Goal: Transaction & Acquisition: Download file/media

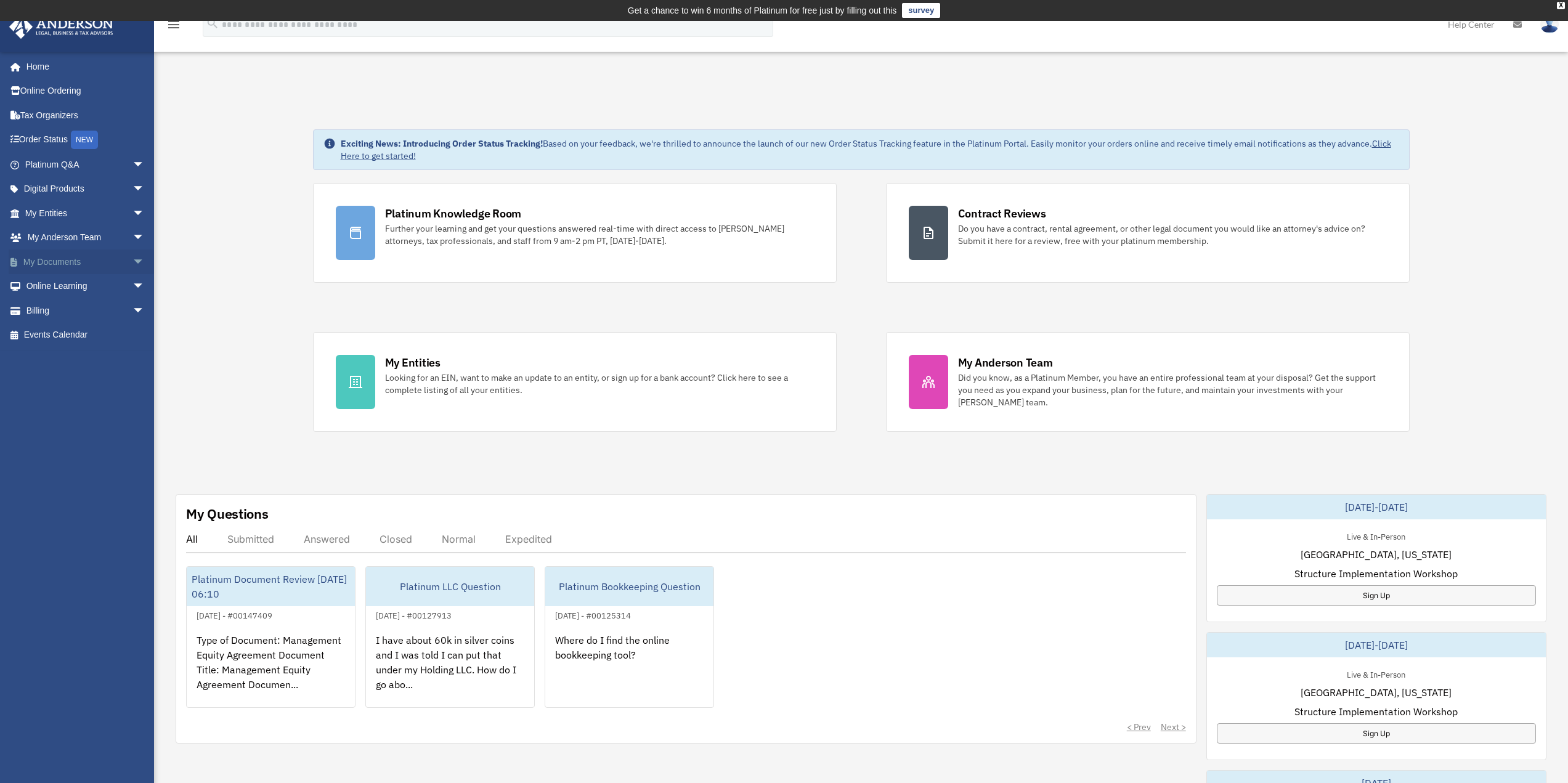
click at [48, 259] on link "My Documents arrow_drop_down" at bounding box center [86, 261] width 155 height 25
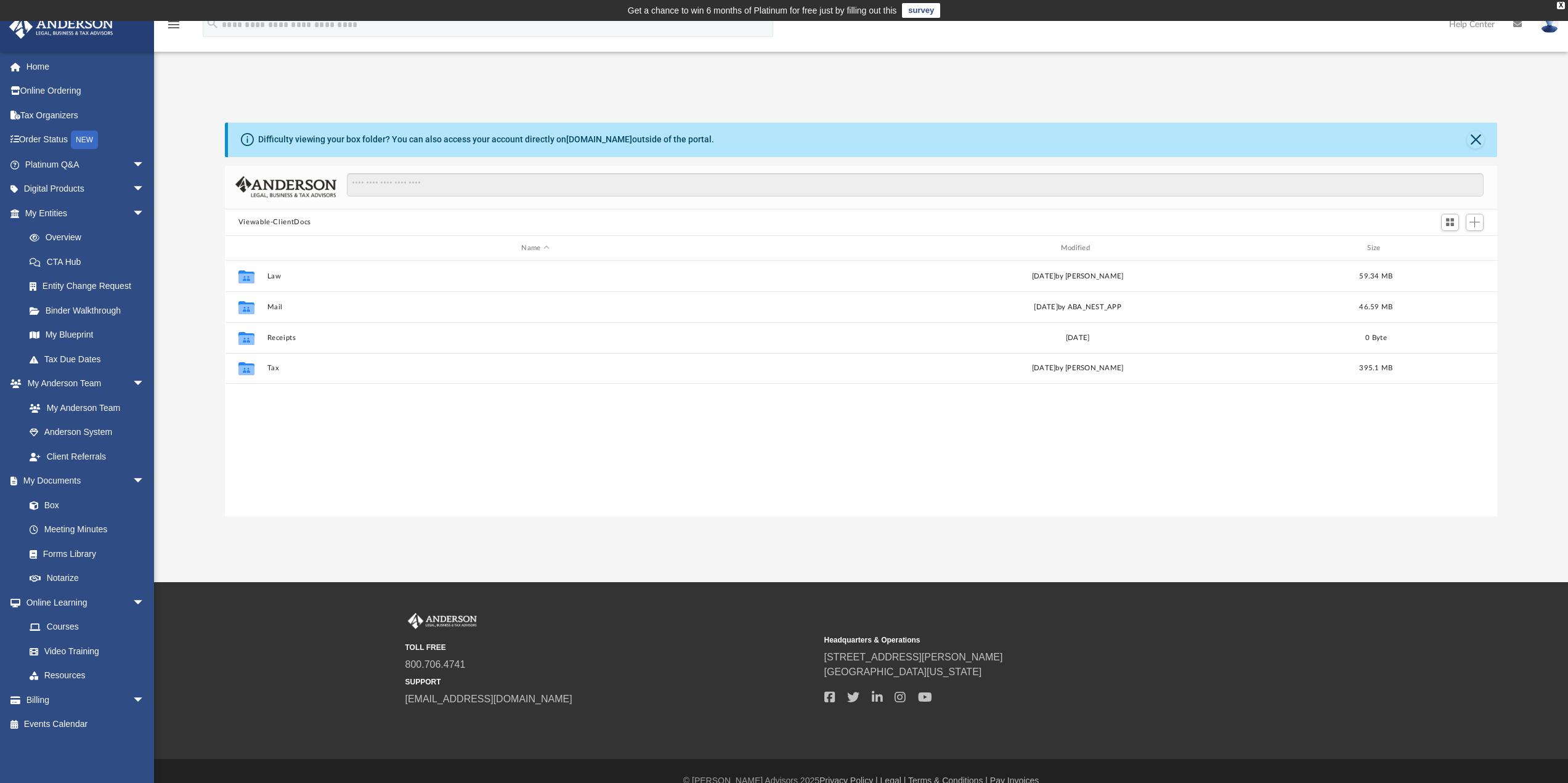
scroll to position [271, 1263]
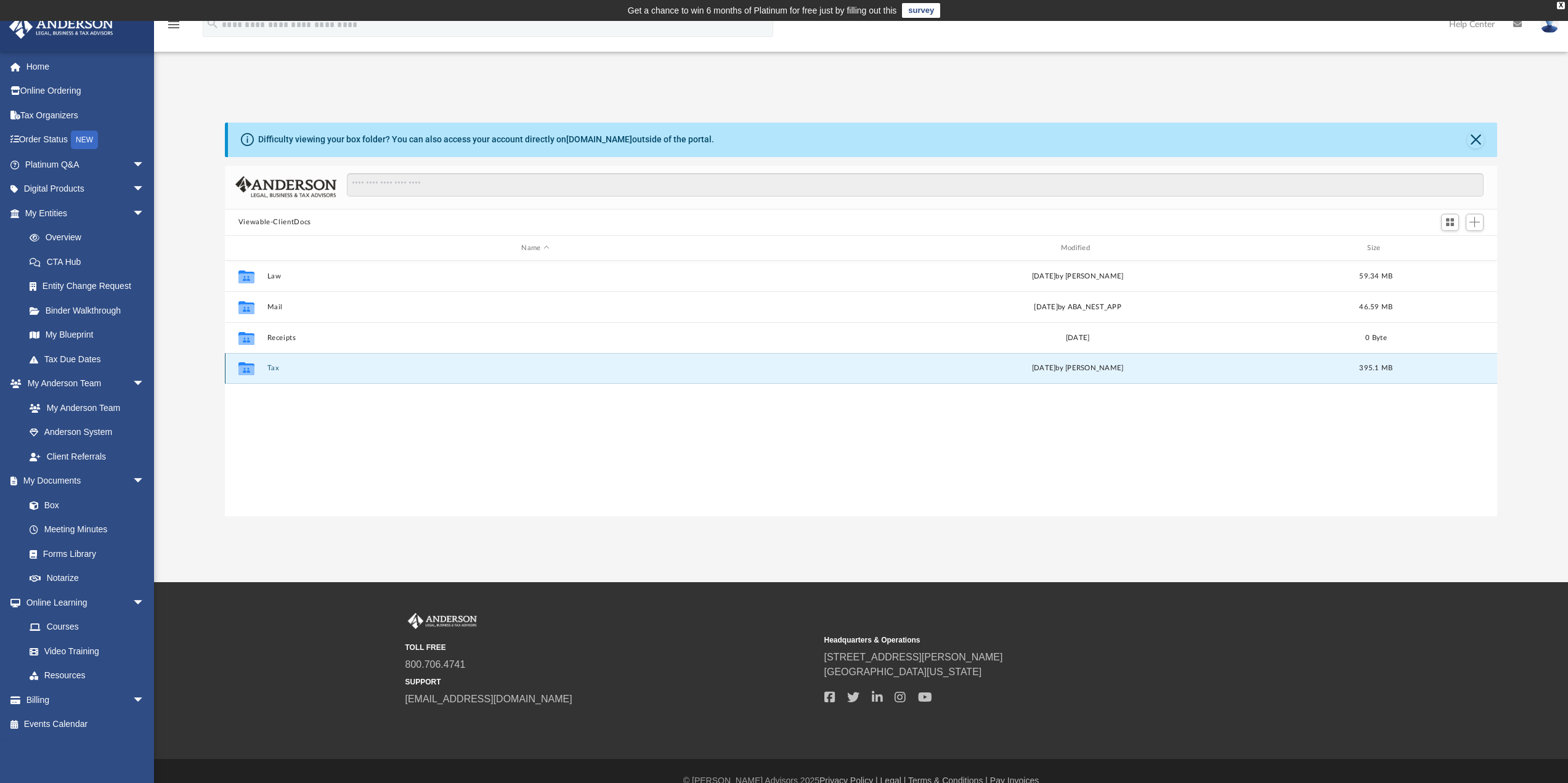
click at [273, 366] on button "Tax" at bounding box center [535, 369] width 537 height 8
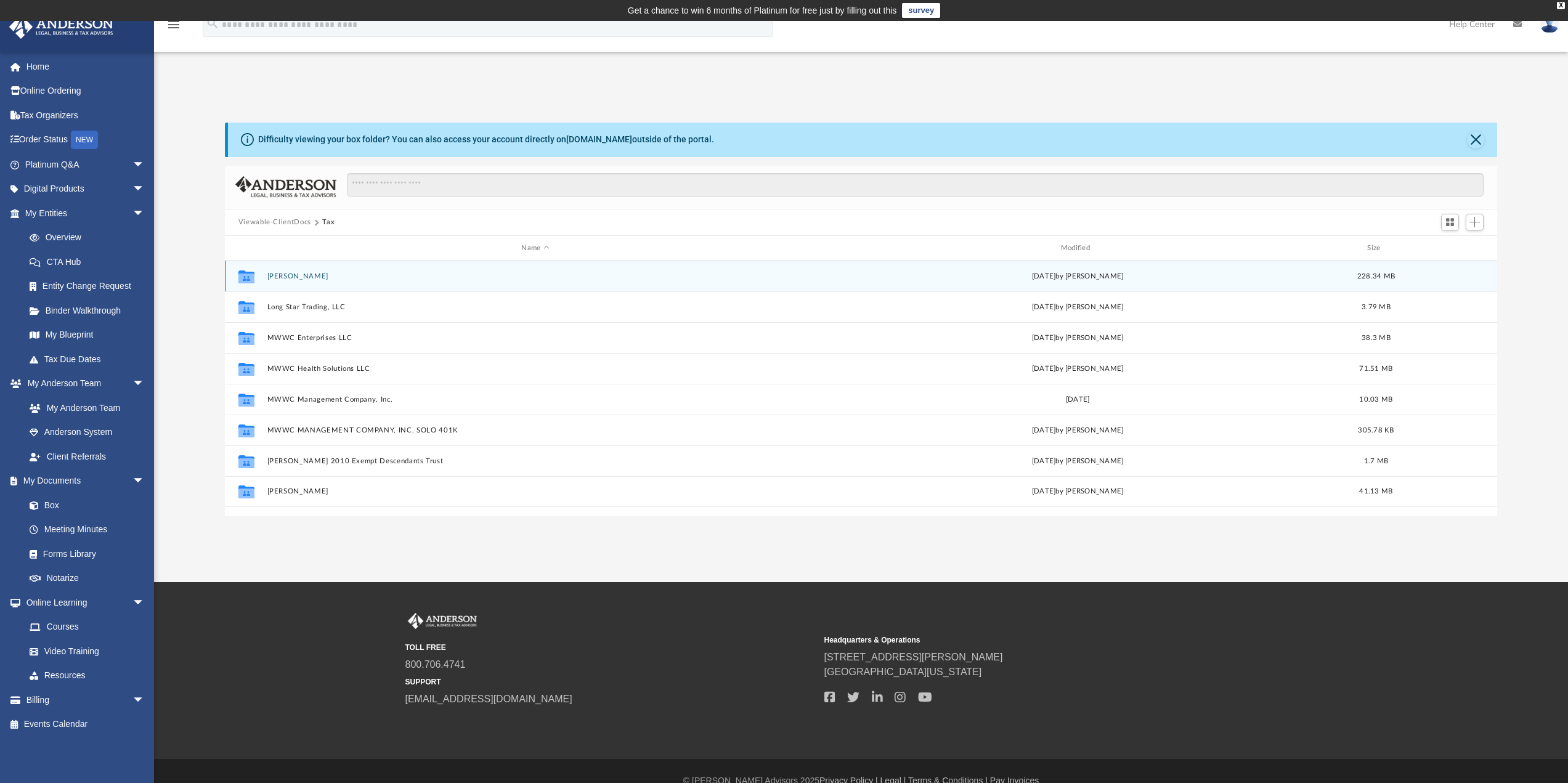
click at [298, 273] on button "[PERSON_NAME]" at bounding box center [535, 276] width 537 height 8
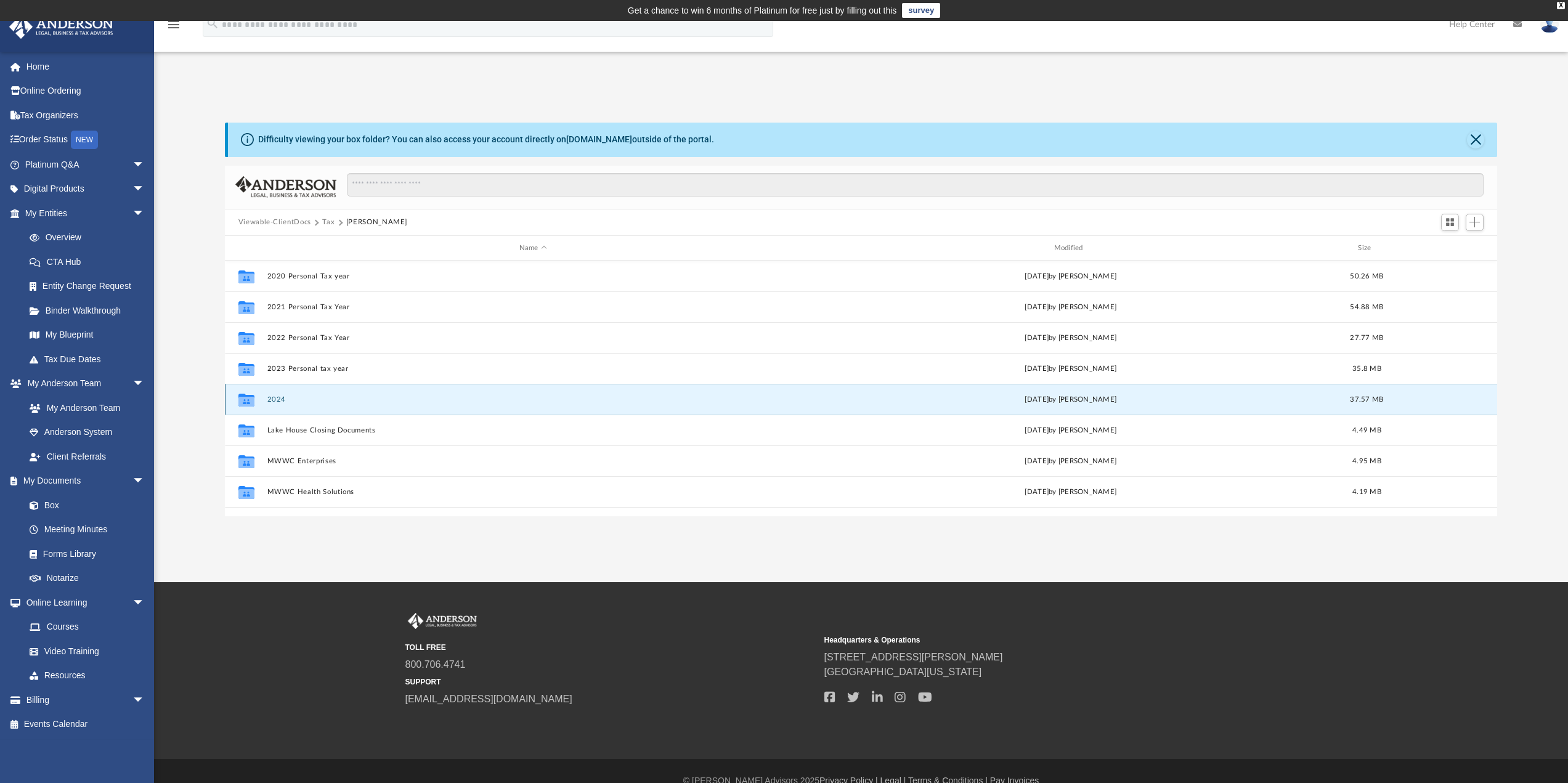
click at [281, 399] on button "2024" at bounding box center [533, 399] width 533 height 8
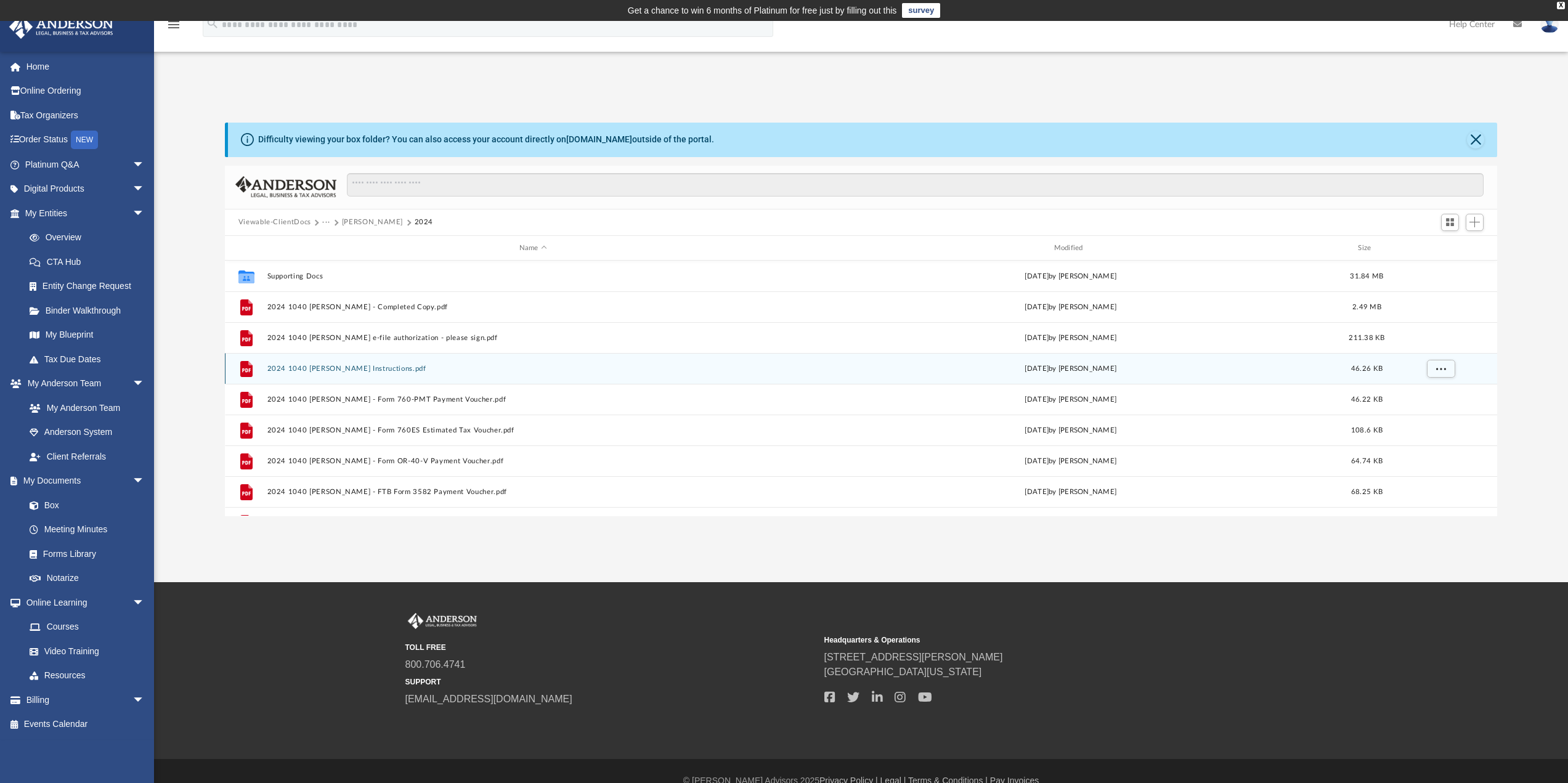
click at [314, 368] on button "2024 1040 [PERSON_NAME] Instructions.pdf" at bounding box center [533, 369] width 533 height 8
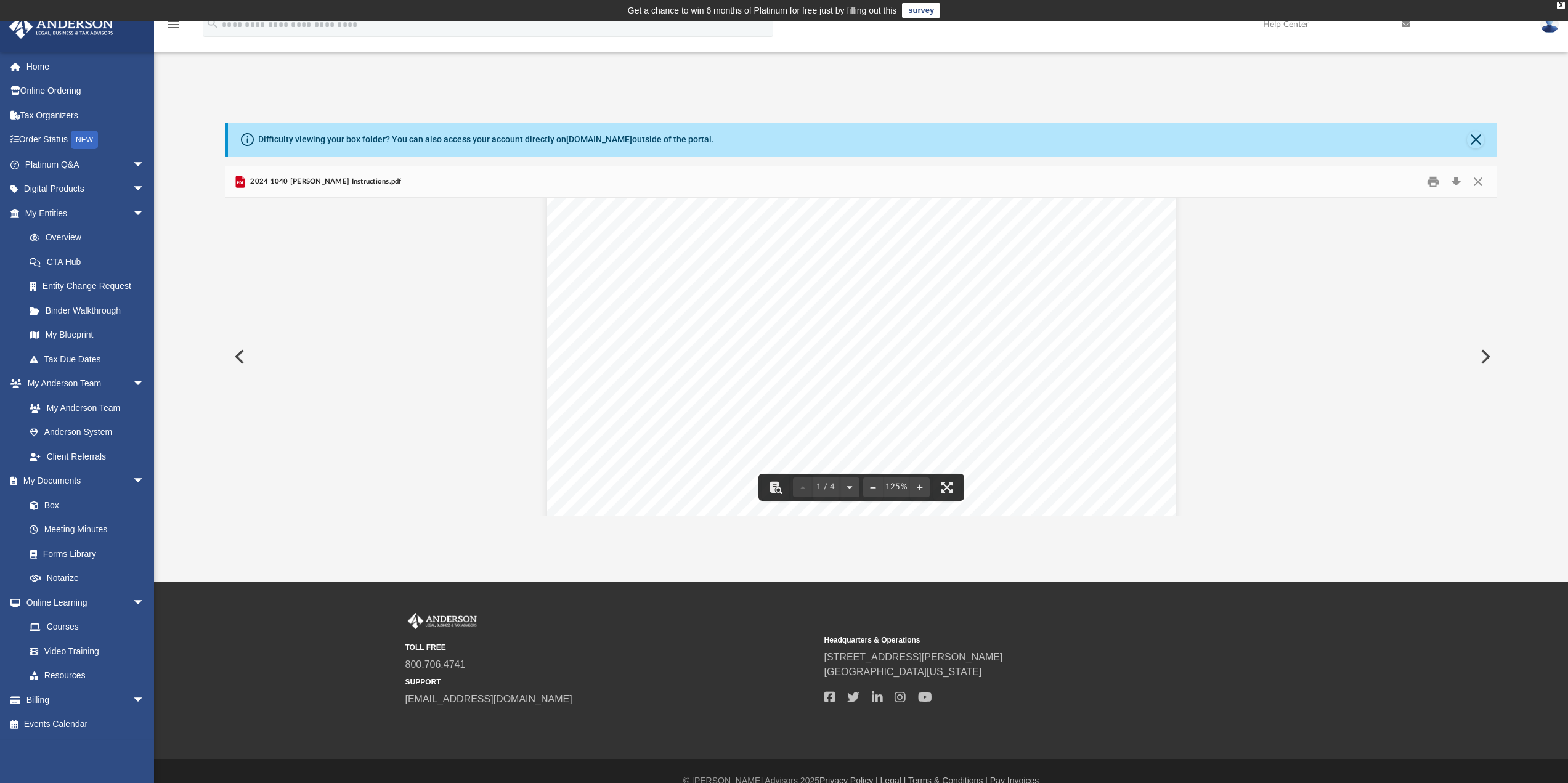
scroll to position [0, 0]
click at [1459, 179] on button "Download" at bounding box center [1455, 181] width 22 height 19
click at [1478, 182] on button "Close" at bounding box center [1478, 181] width 22 height 19
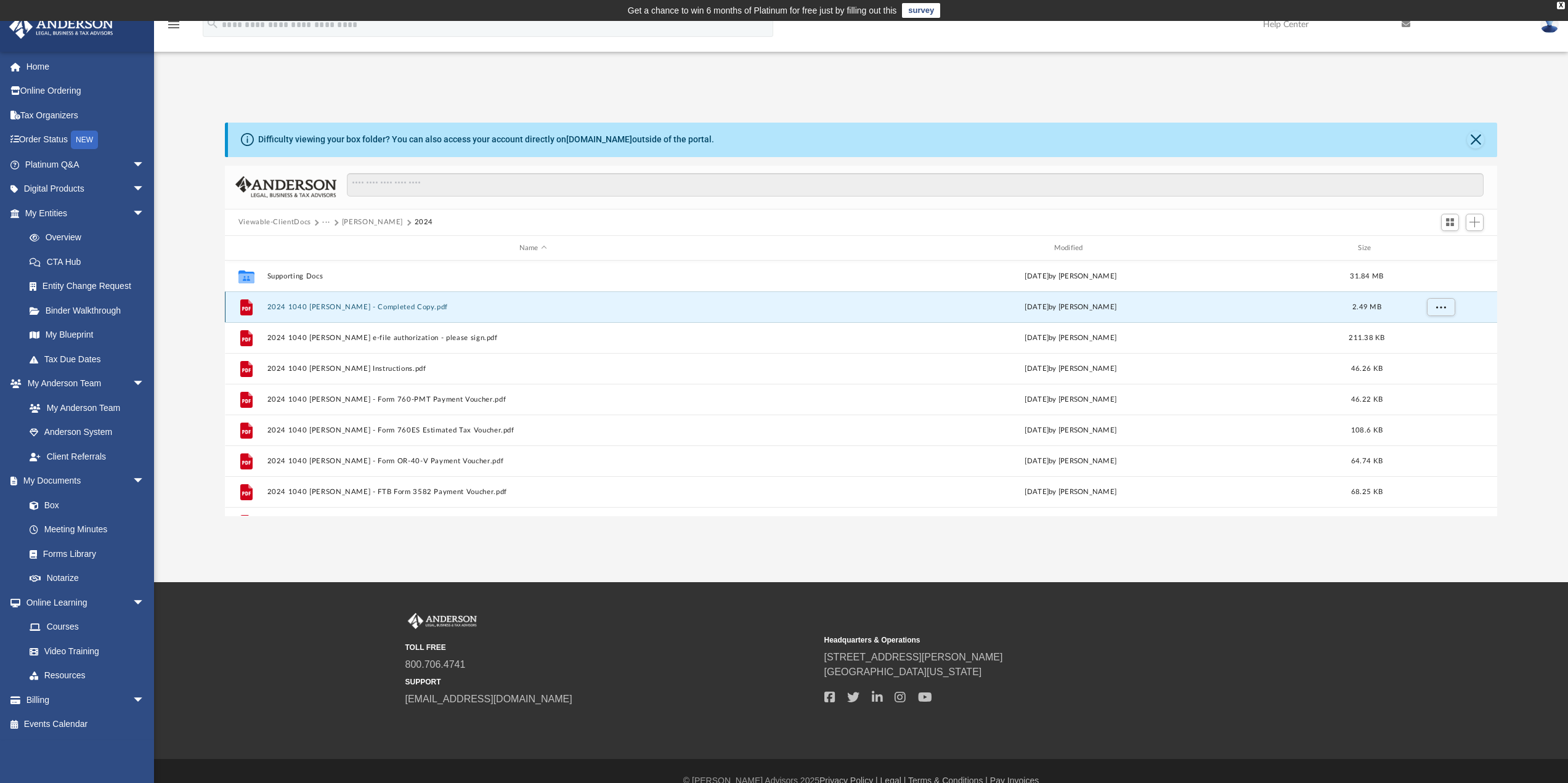
click at [373, 306] on button "2024 1040 [PERSON_NAME] - Completed Copy.pdf" at bounding box center [533, 307] width 533 height 8
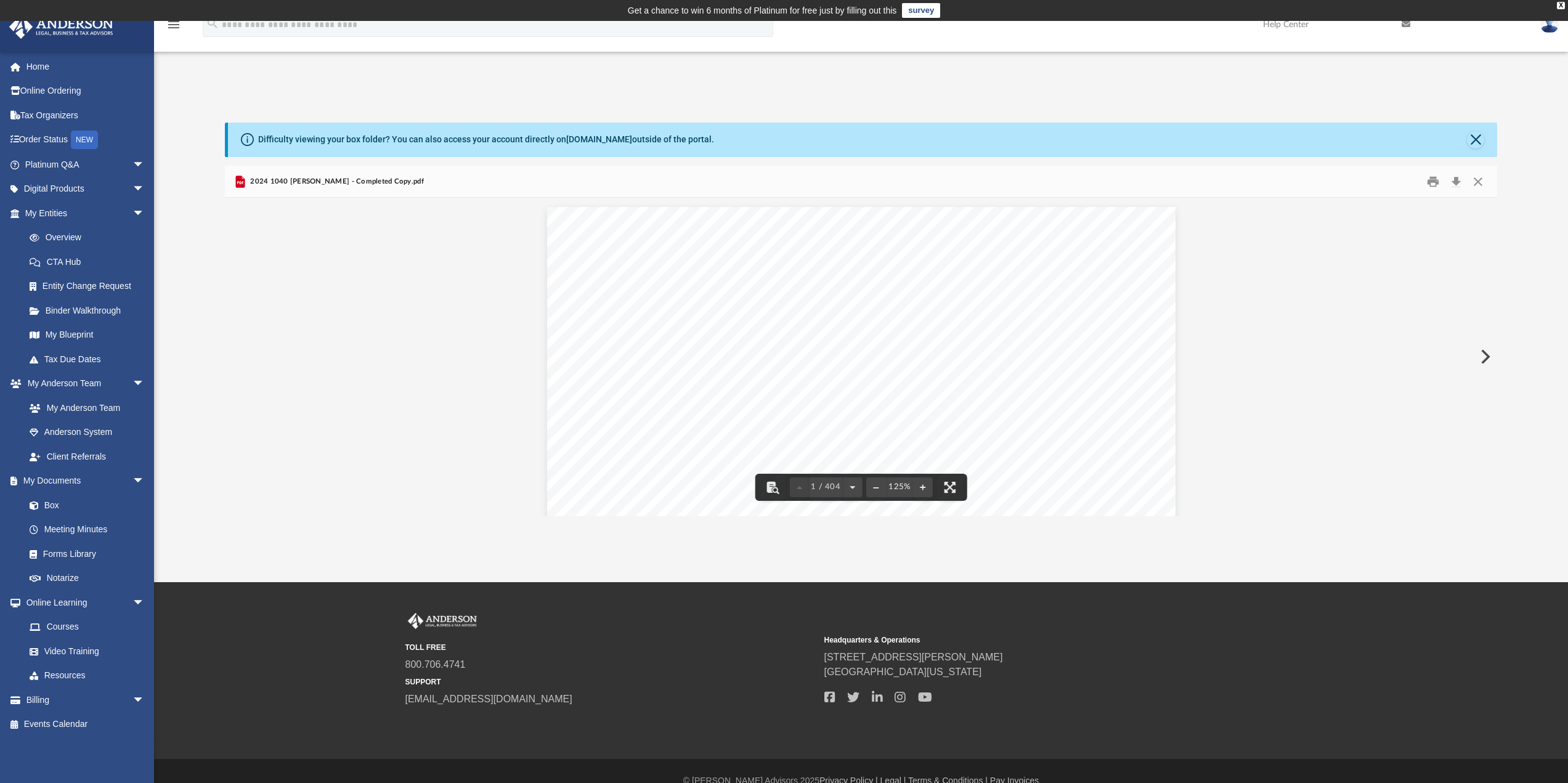
click at [369, 179] on span "2024 1040 [PERSON_NAME] - Completed Copy.pdf" at bounding box center [336, 182] width 176 height 11
click at [1455, 178] on button "Download" at bounding box center [1455, 181] width 22 height 19
click at [1478, 178] on button "Close" at bounding box center [1478, 181] width 22 height 19
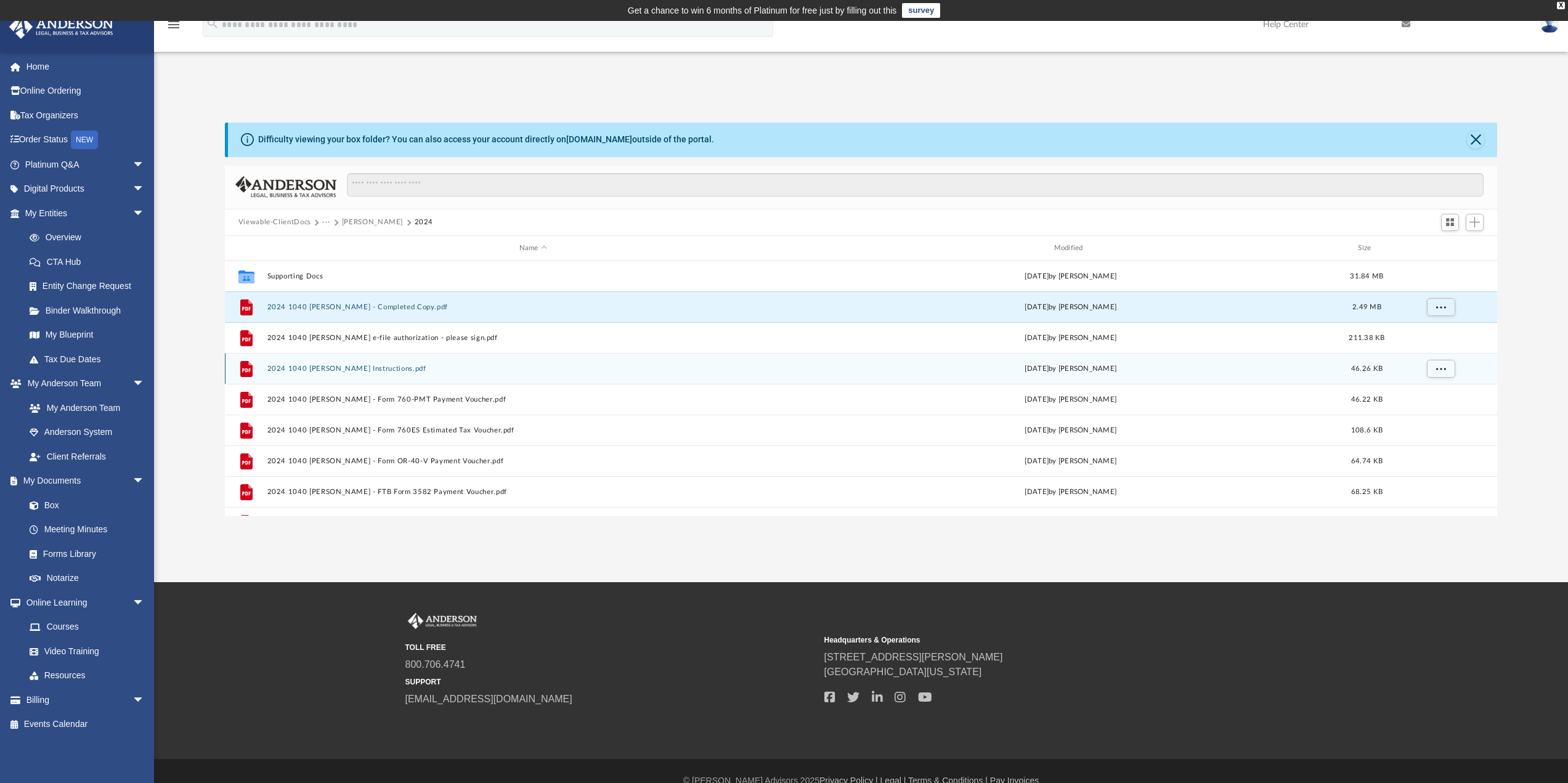
scroll to position [62, 0]
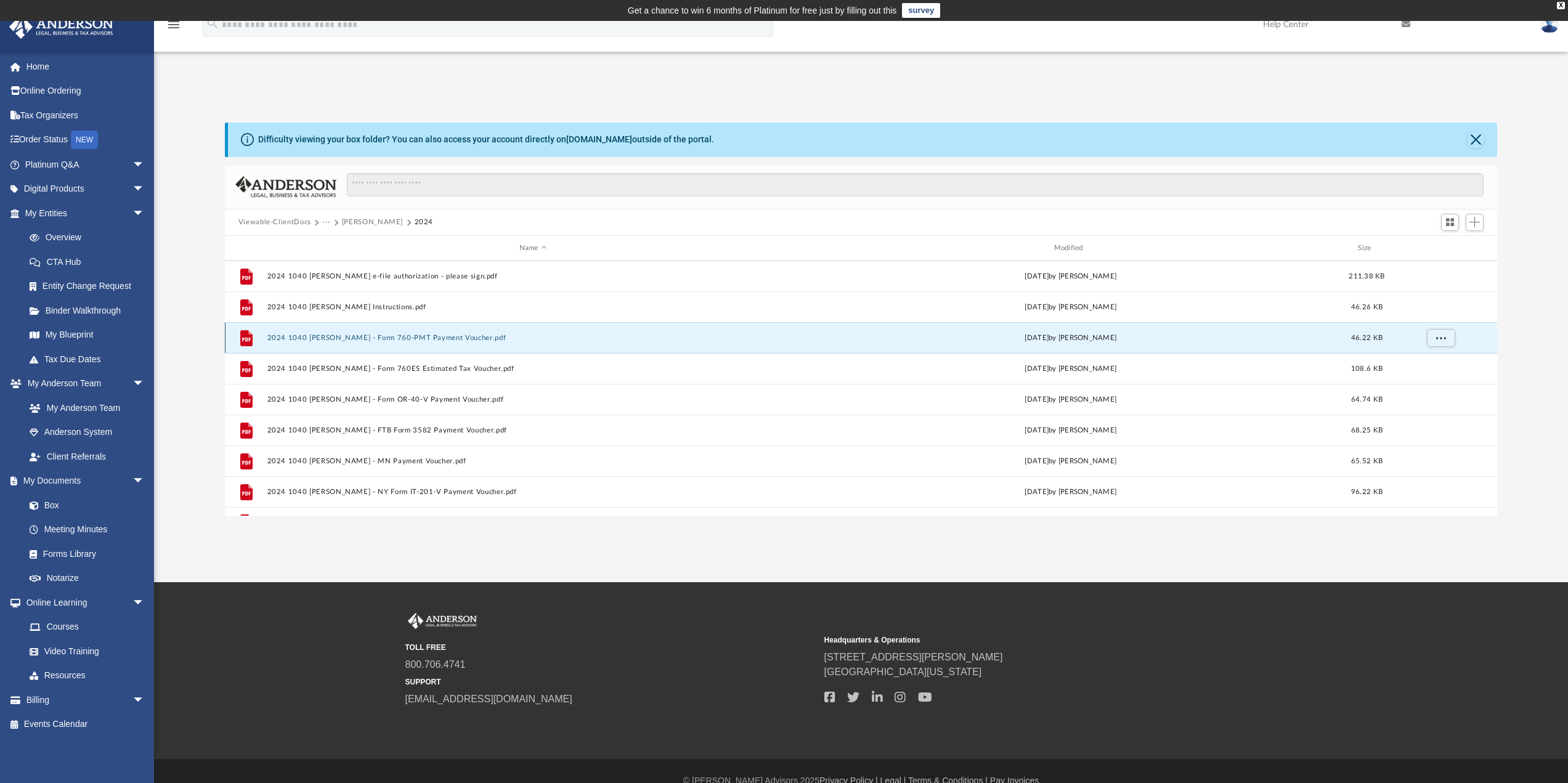
click at [339, 337] on button "2024 1040 [PERSON_NAME] - Form 760-PMT Payment Voucher.pdf" at bounding box center [533, 337] width 533 height 8
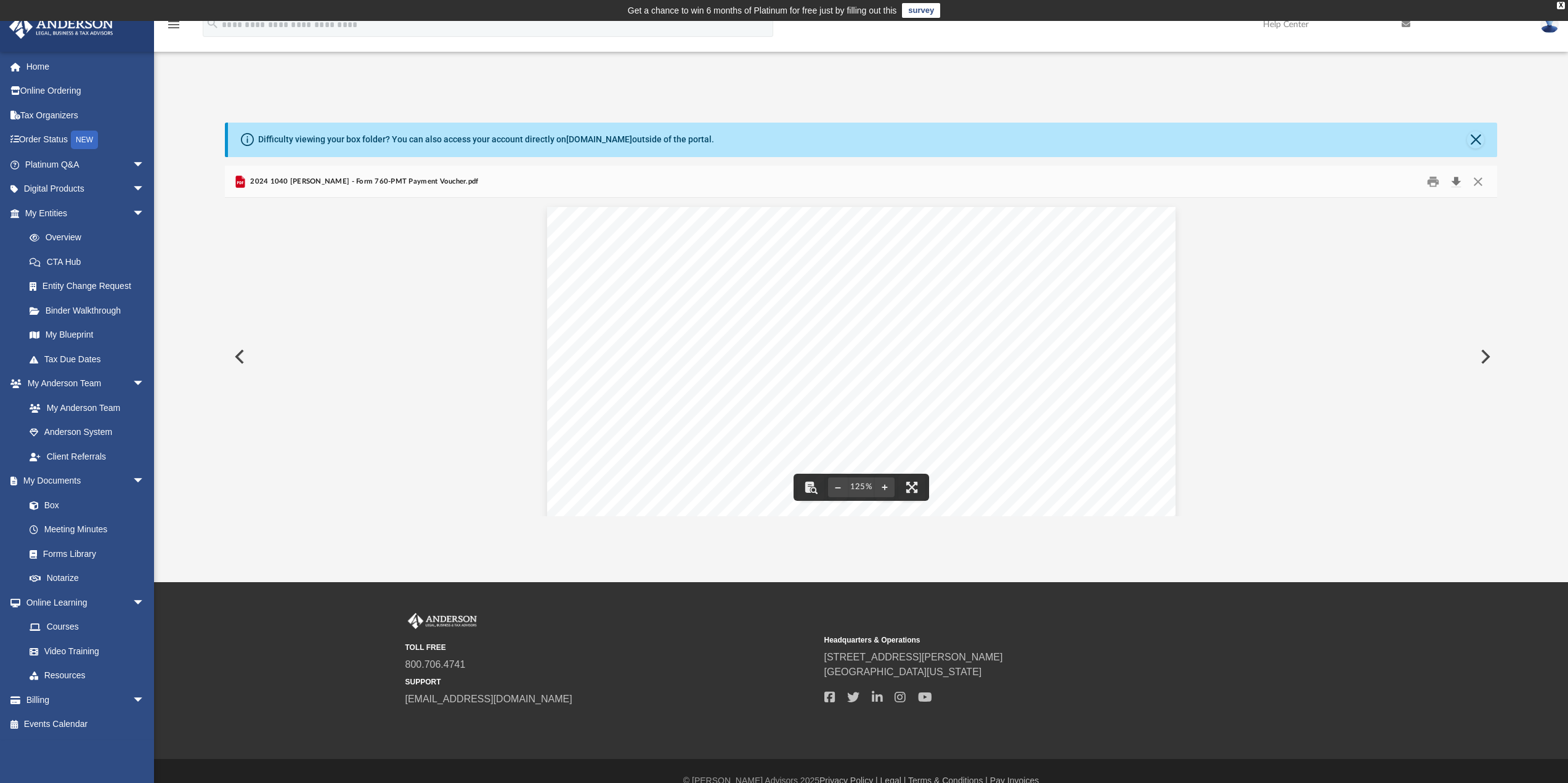
click at [1455, 181] on button "Download" at bounding box center [1455, 181] width 22 height 19
click at [1475, 178] on button "Close" at bounding box center [1478, 181] width 22 height 19
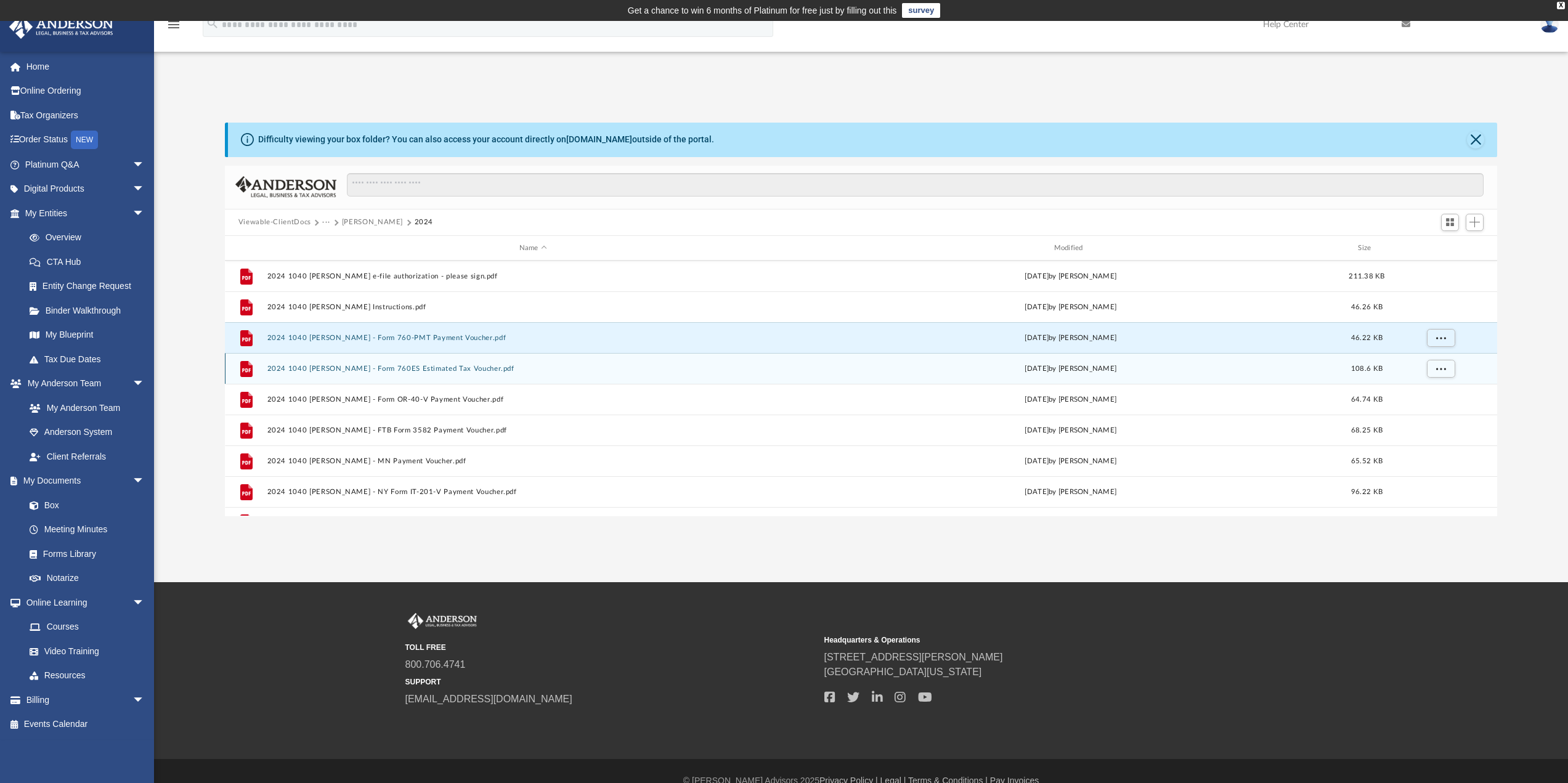
click at [405, 368] on button "2024 1040 [PERSON_NAME] - Form 760ES Estimated Tax Voucher.pdf" at bounding box center [533, 369] width 533 height 8
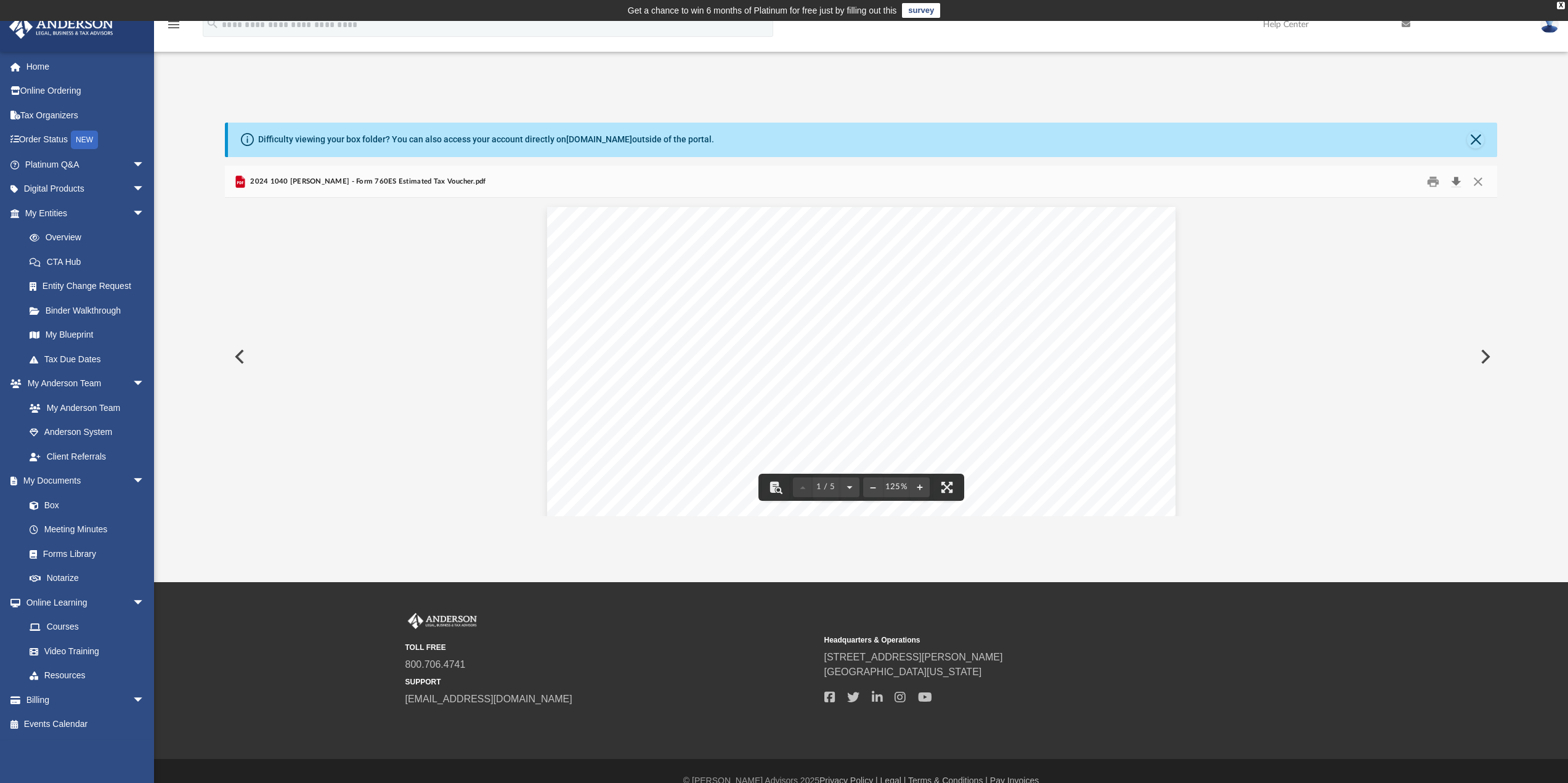
click at [1459, 181] on button "Download" at bounding box center [1455, 181] width 22 height 19
click at [1478, 138] on button "Close" at bounding box center [1476, 140] width 17 height 17
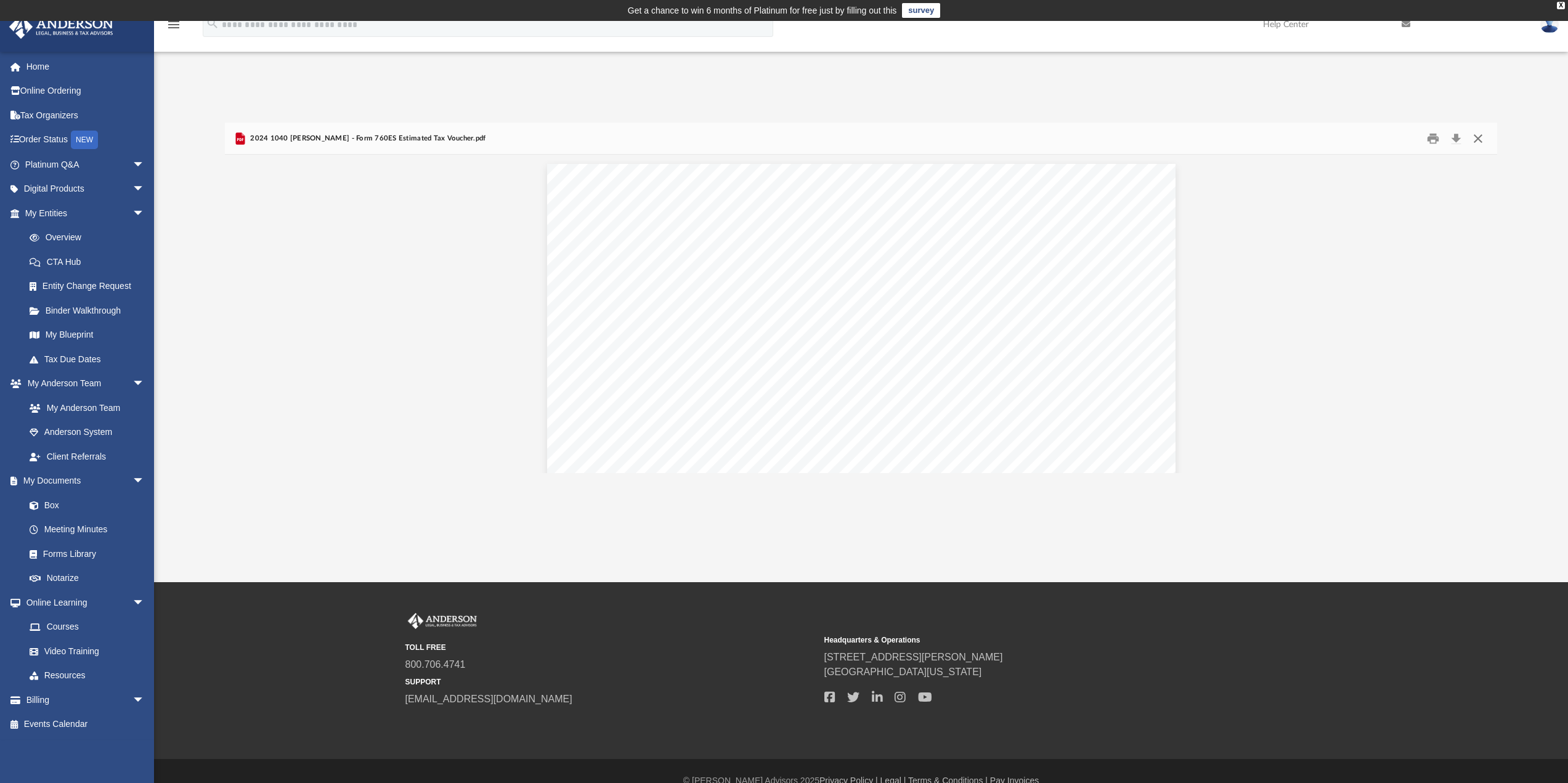
click at [1478, 142] on button "Close" at bounding box center [1478, 138] width 22 height 19
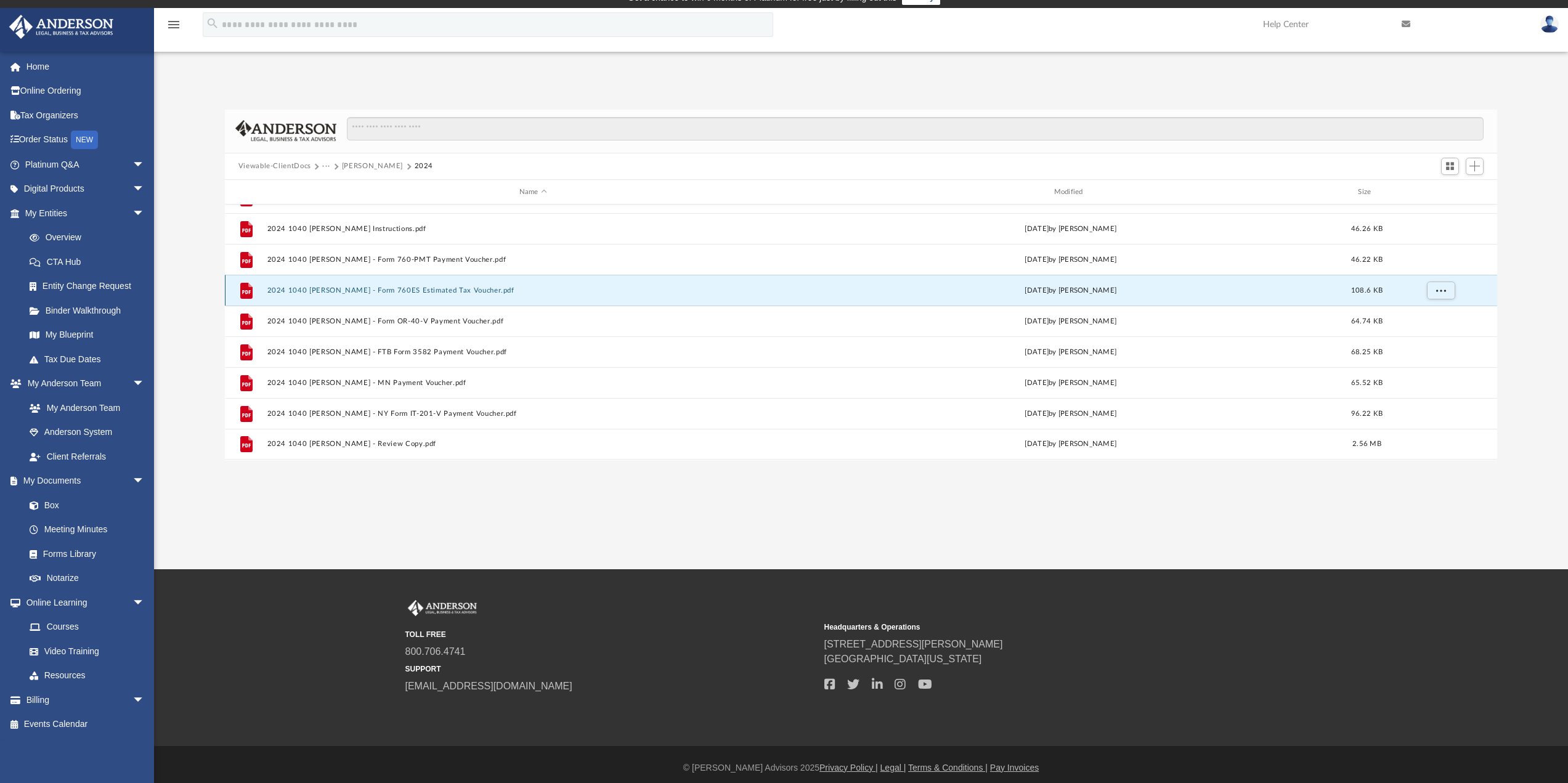
scroll to position [20, 0]
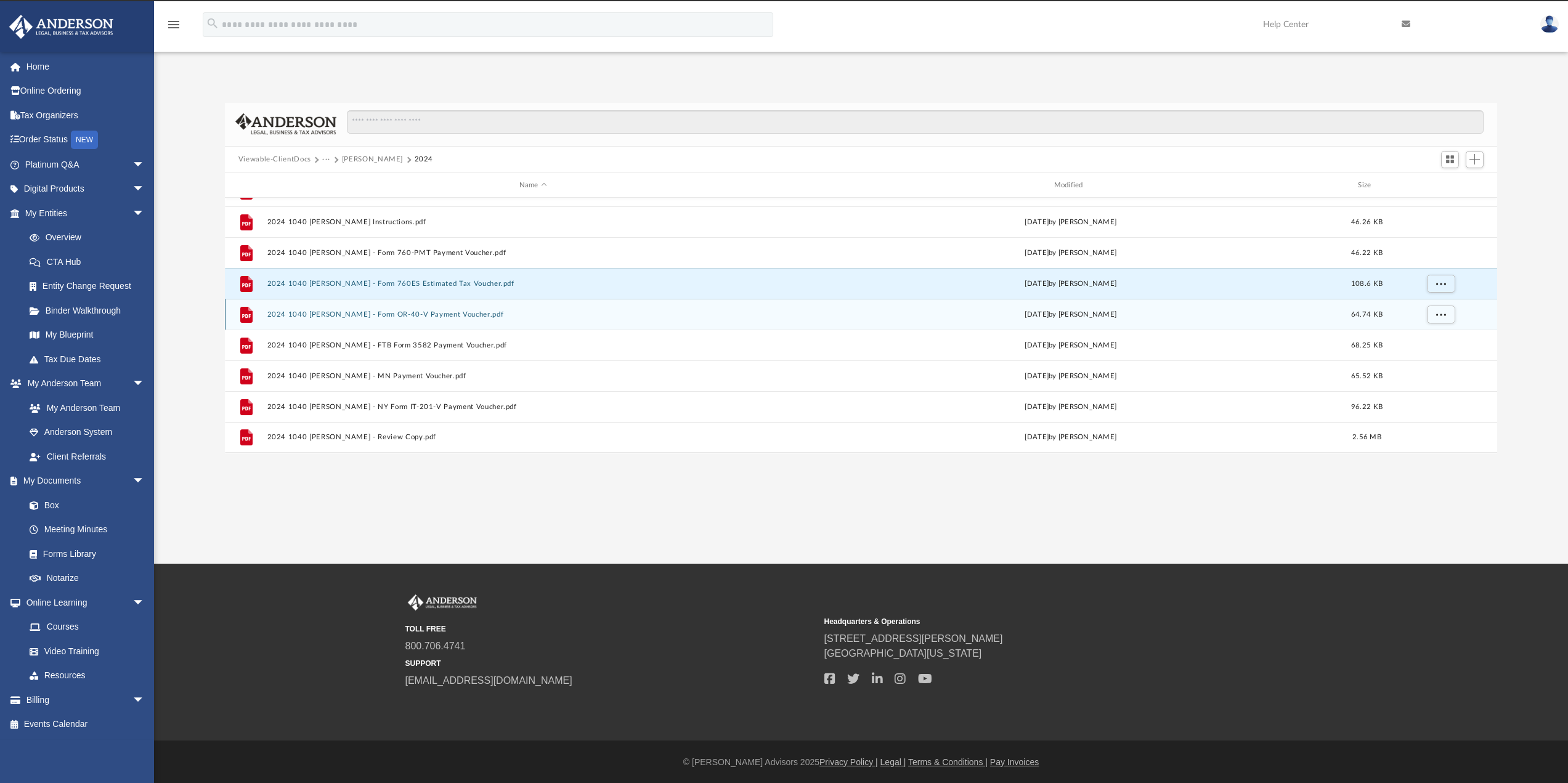
click at [395, 318] on button "2024 1040 [PERSON_NAME] - Form OR-40-V Payment Voucher.pdf" at bounding box center [533, 314] width 533 height 8
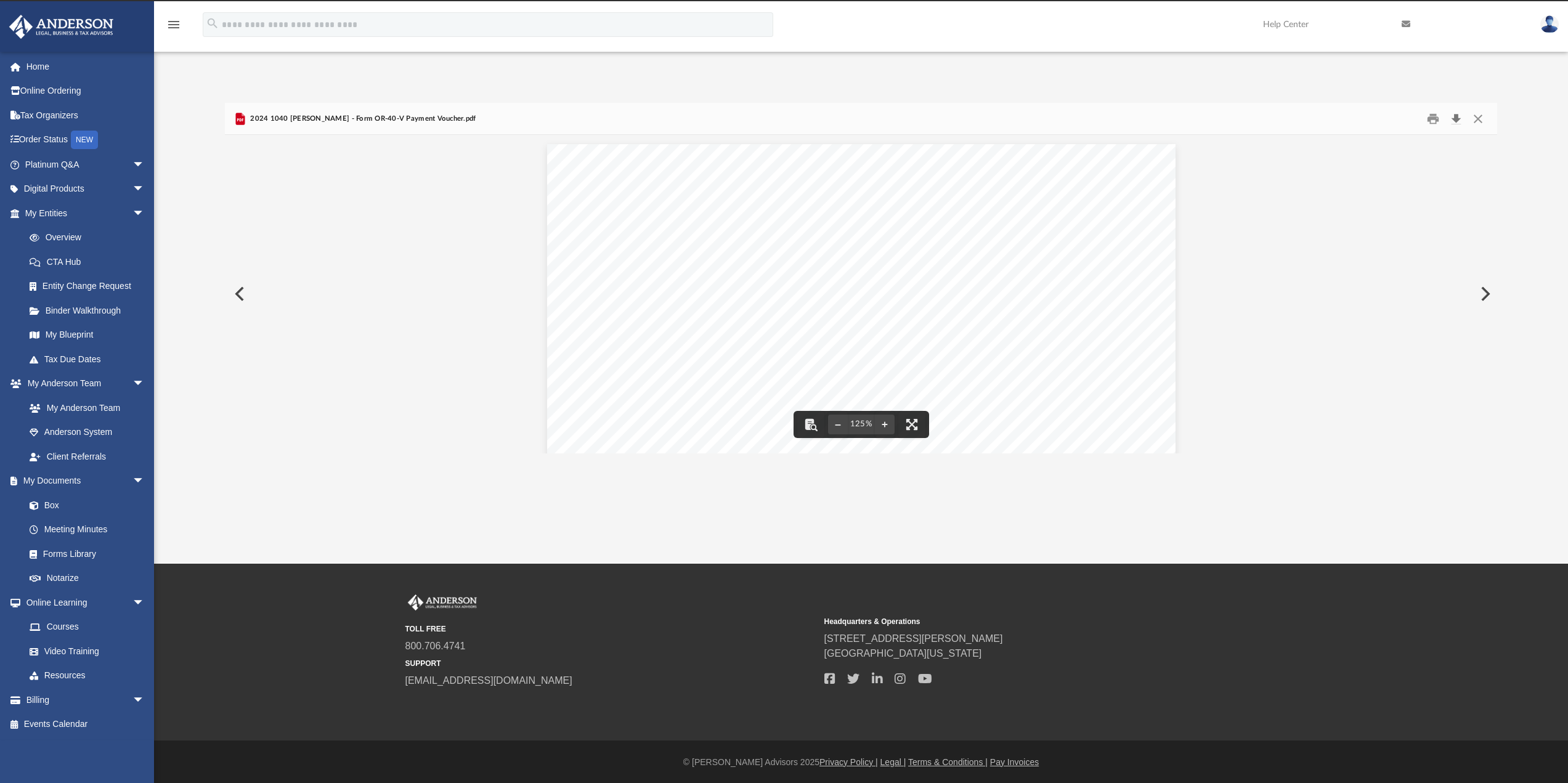
click at [1455, 119] on button "Download" at bounding box center [1455, 118] width 22 height 19
click at [1478, 118] on button "Close" at bounding box center [1478, 118] width 22 height 19
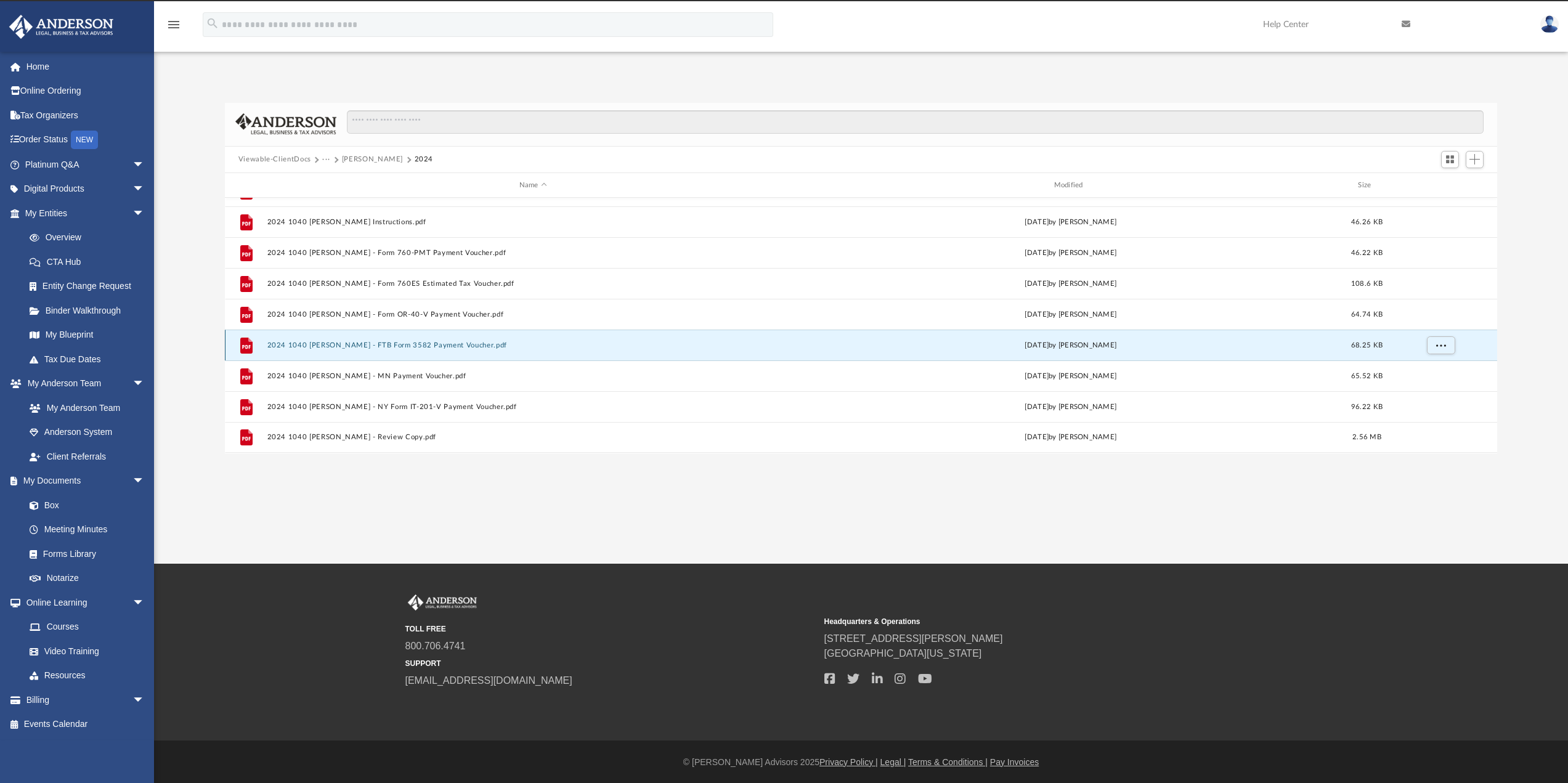
click at [335, 349] on button "2024 1040 [PERSON_NAME] - FTB Form 3582 Payment Voucher.pdf" at bounding box center [533, 345] width 533 height 8
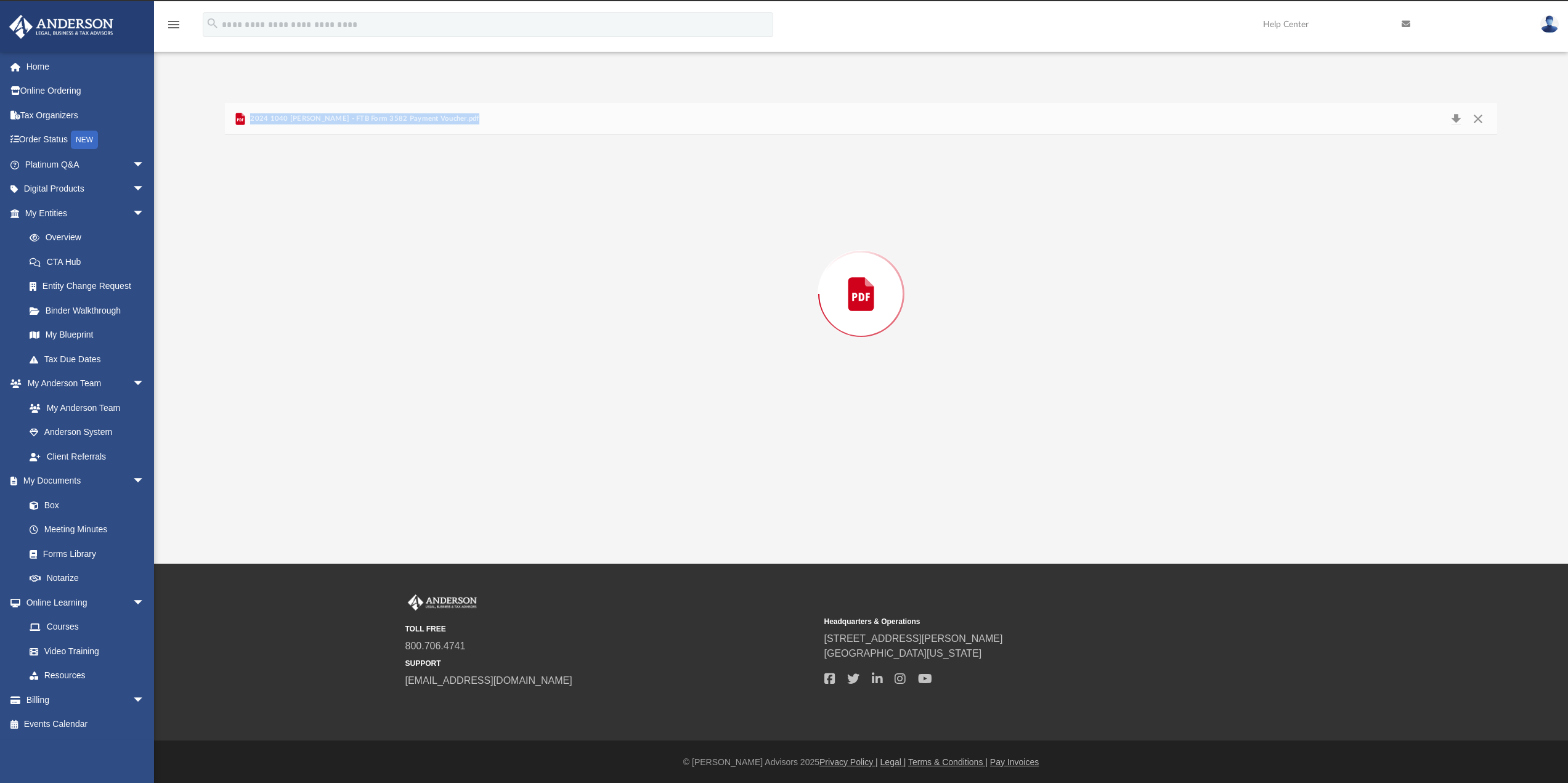
click at [335, 349] on div "Preview" at bounding box center [861, 293] width 1273 height 318
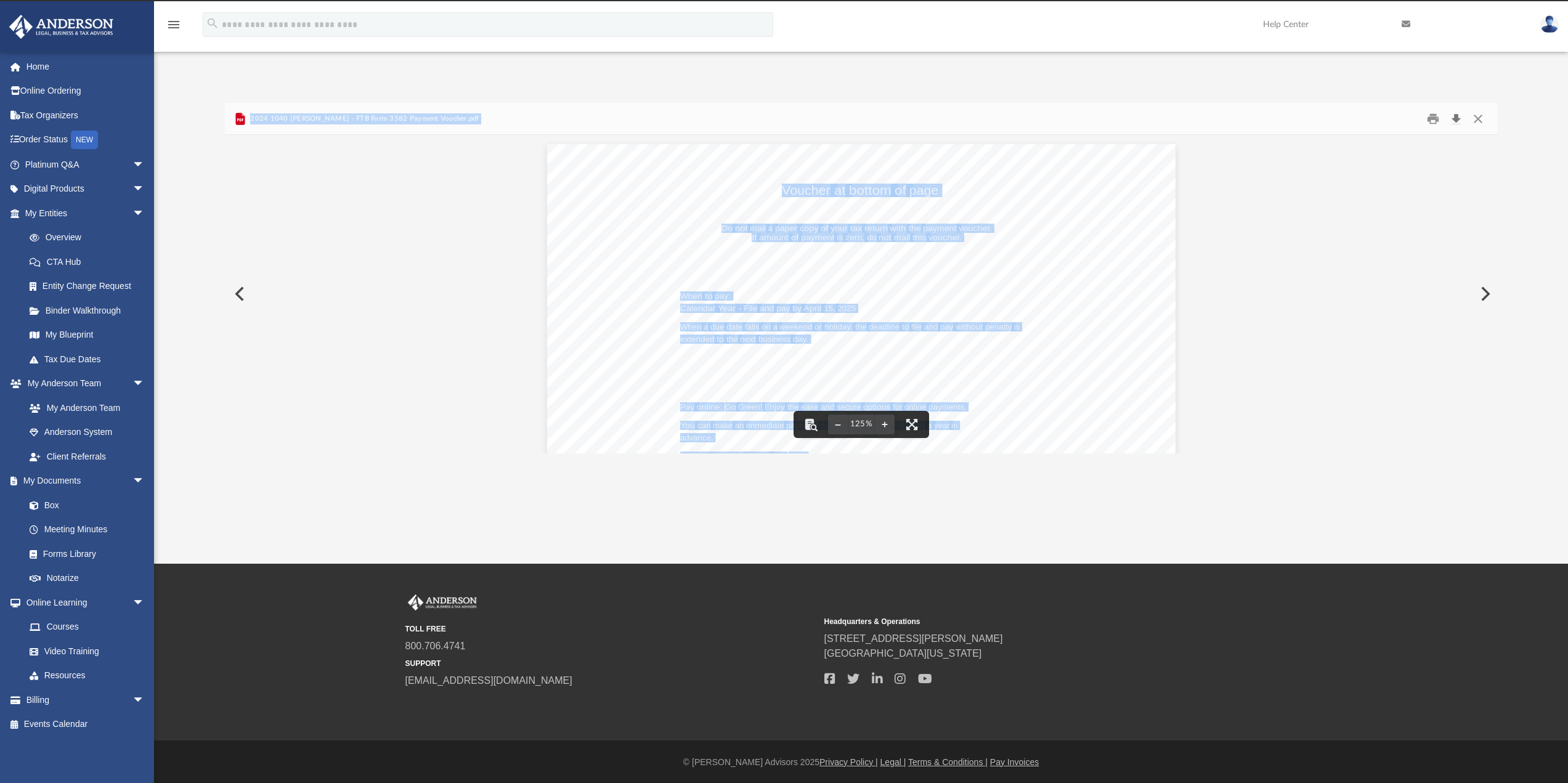
click at [1461, 120] on button "Download" at bounding box center [1455, 118] width 22 height 19
click at [1480, 121] on button "Close" at bounding box center [1478, 118] width 22 height 19
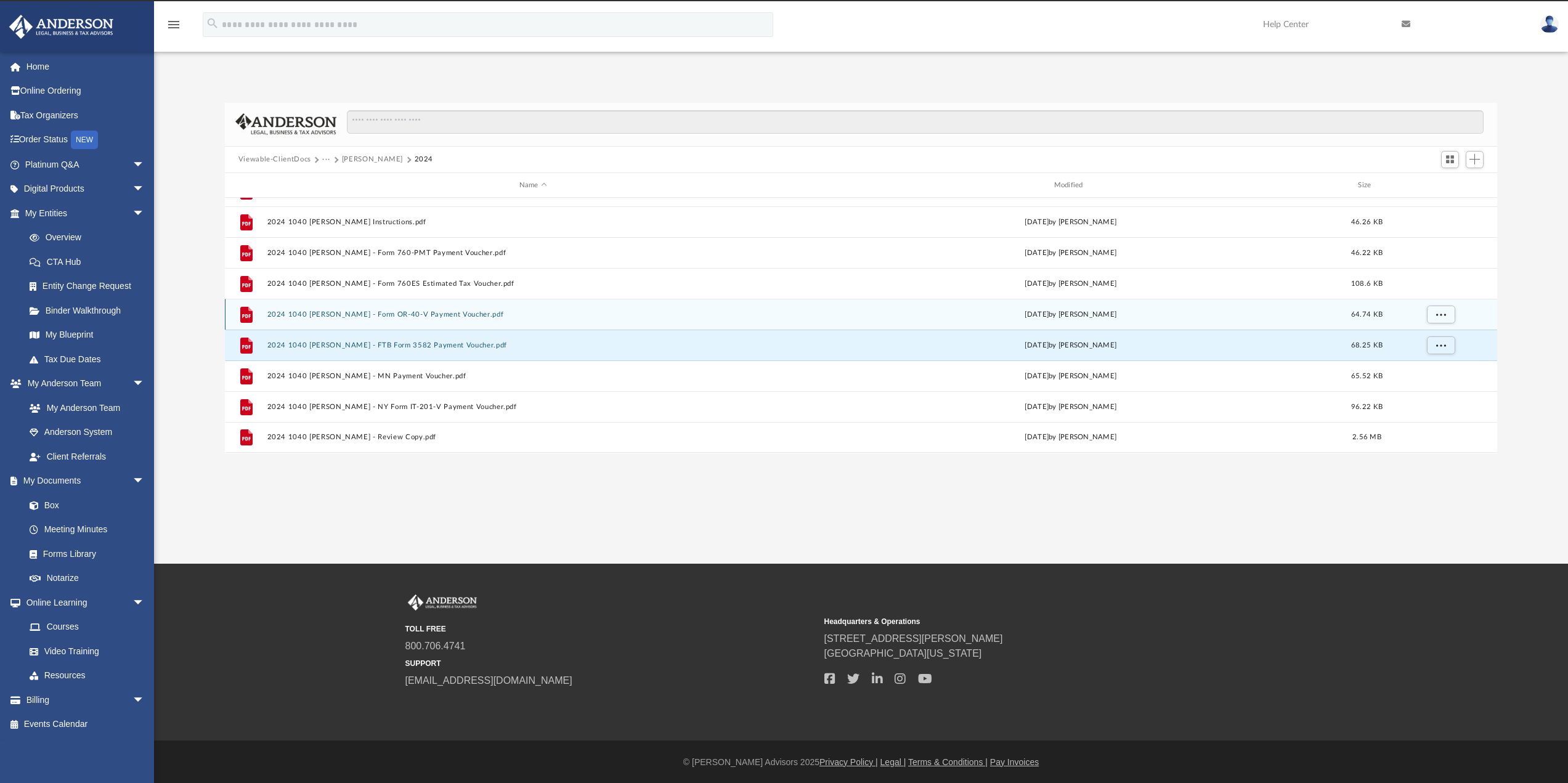
scroll to position [21, 0]
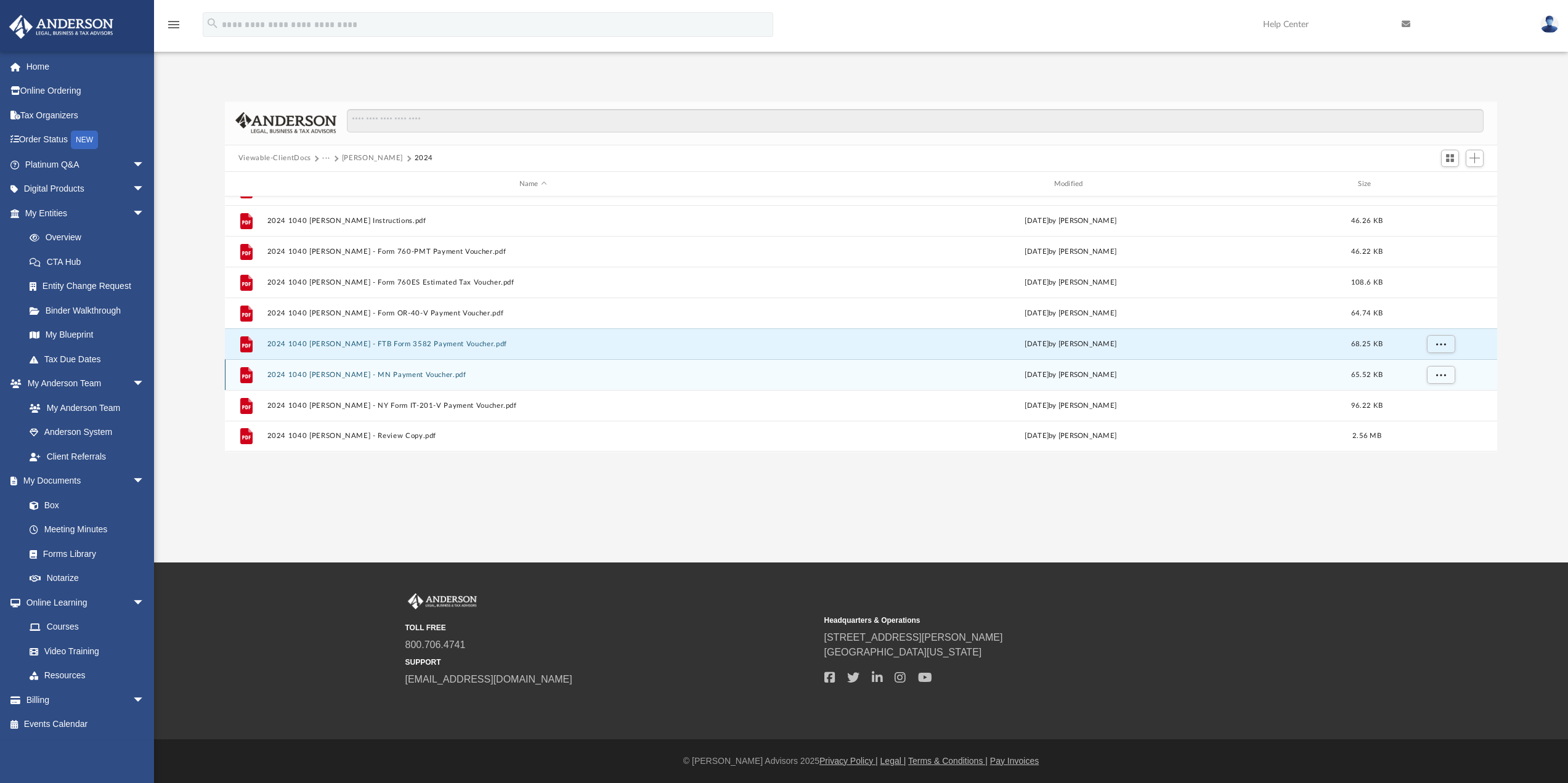
click at [405, 378] on button "2024 1040 [PERSON_NAME] - MN Payment Voucher.pdf" at bounding box center [533, 375] width 533 height 8
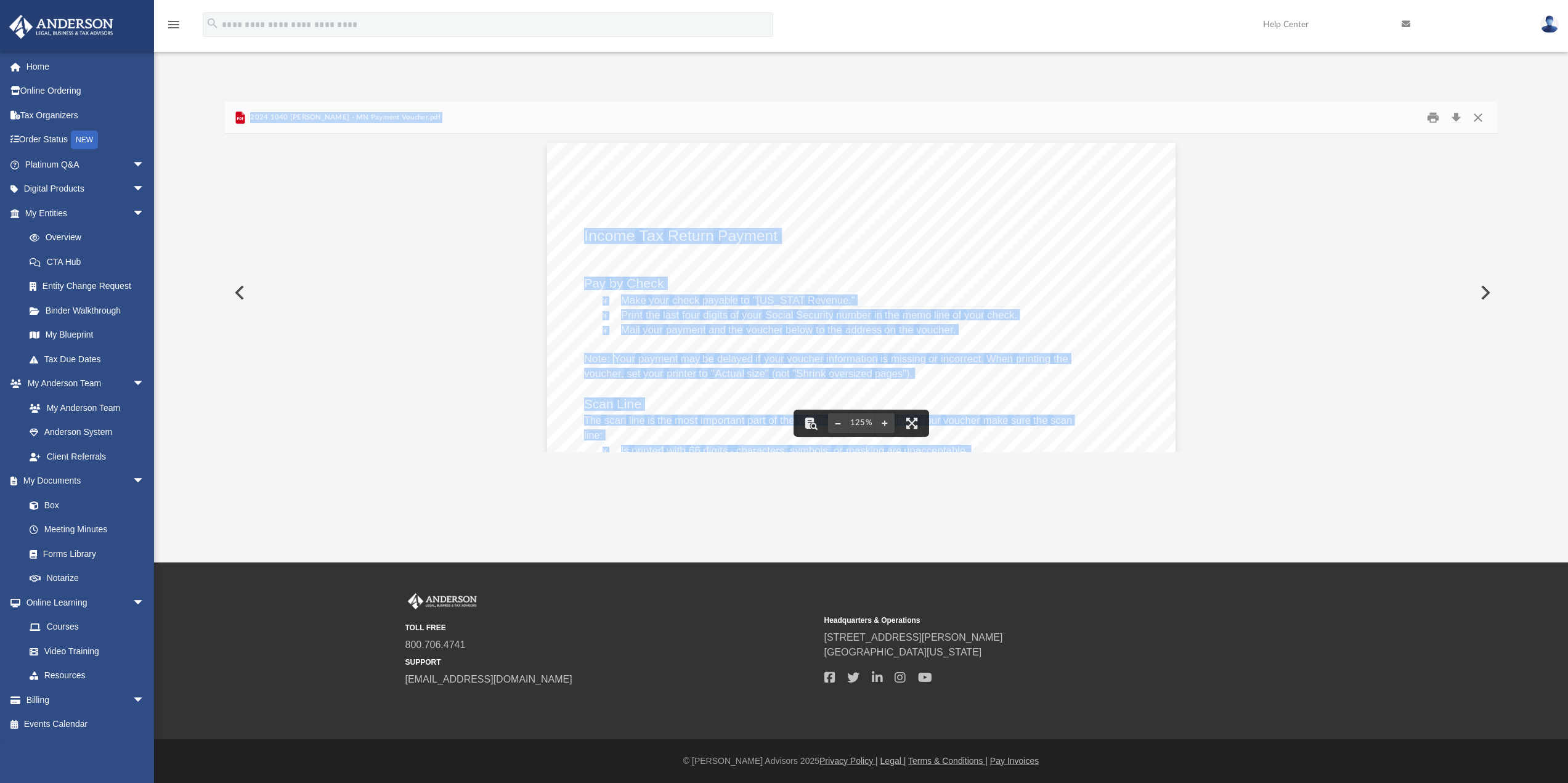
click at [1323, 264] on div "459771 [DATE] ¥ ¥ ¥ ¥ ¥ ¥ ¥ ¥ Cut carefully along this line to detach. Your che…" at bounding box center [861, 550] width 1273 height 831
click at [1122, 221] on div "459771 [DATE] ¥ ¥ ¥ ¥ ¥ ¥ ¥ ¥ Cut carefully along this line to detach. Your che…" at bounding box center [862, 550] width 629 height 813
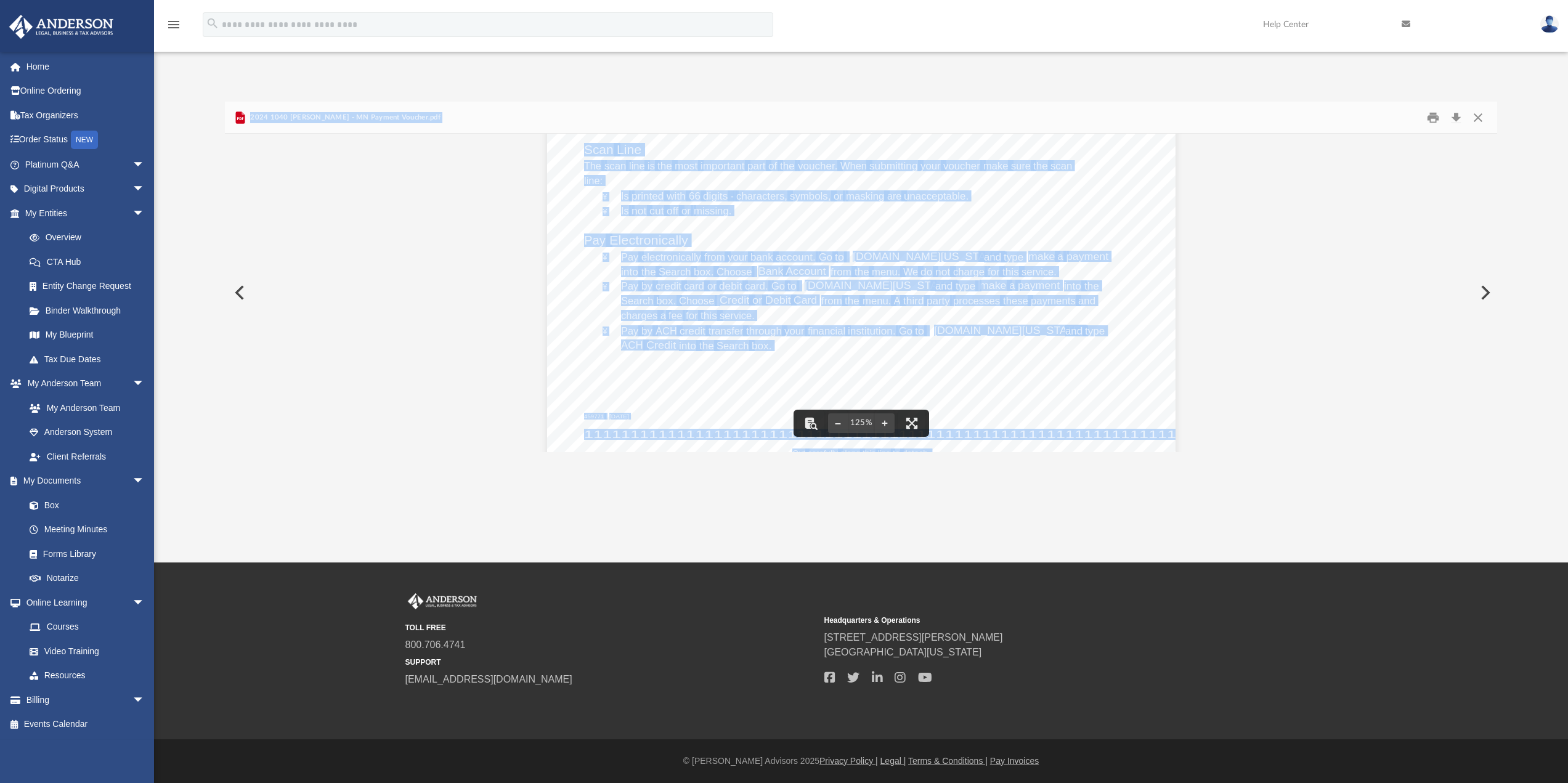
scroll to position [308, 0]
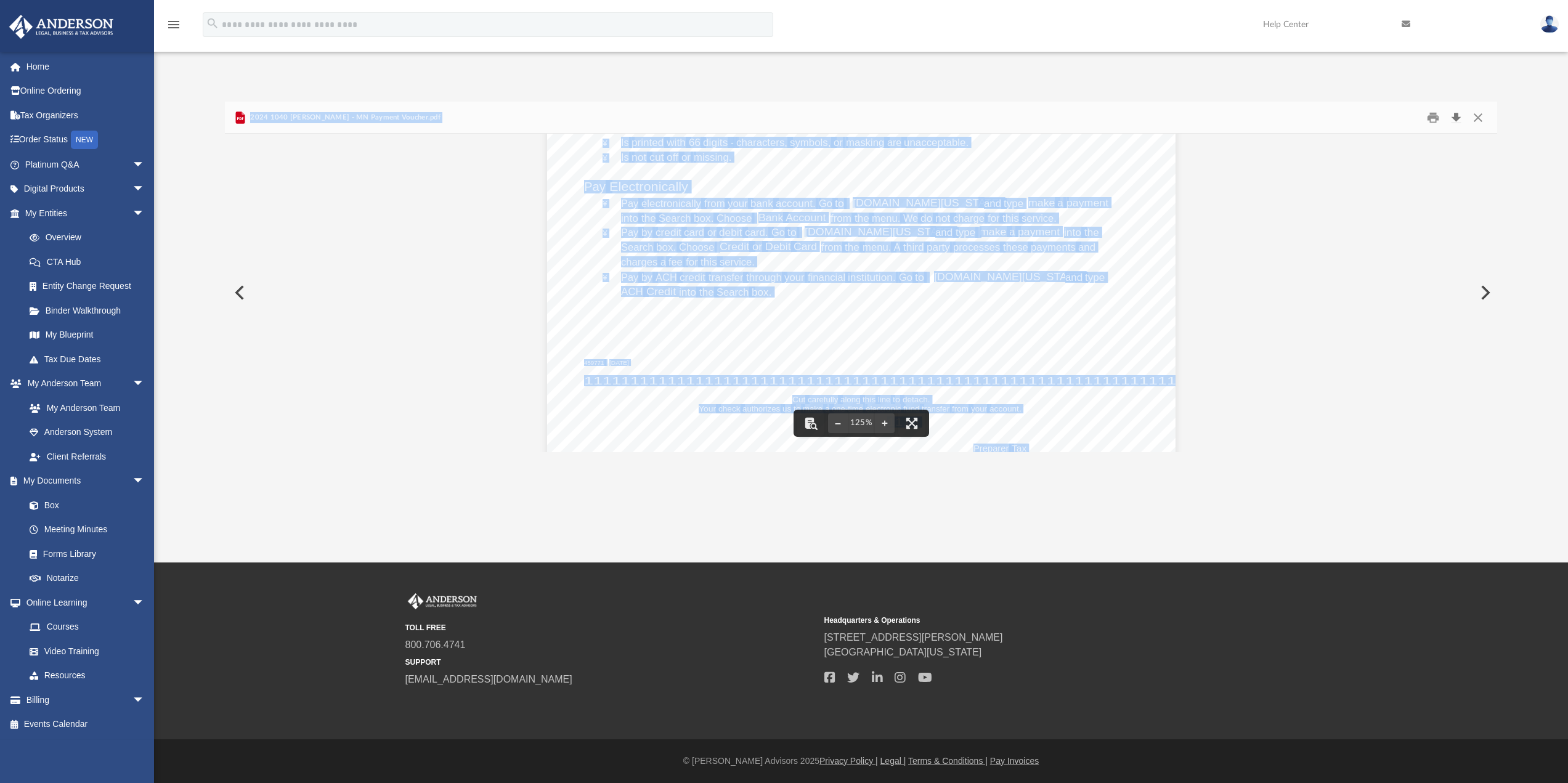
click at [1456, 117] on button "Download" at bounding box center [1455, 117] width 22 height 19
click at [1474, 117] on button "Close" at bounding box center [1478, 117] width 22 height 19
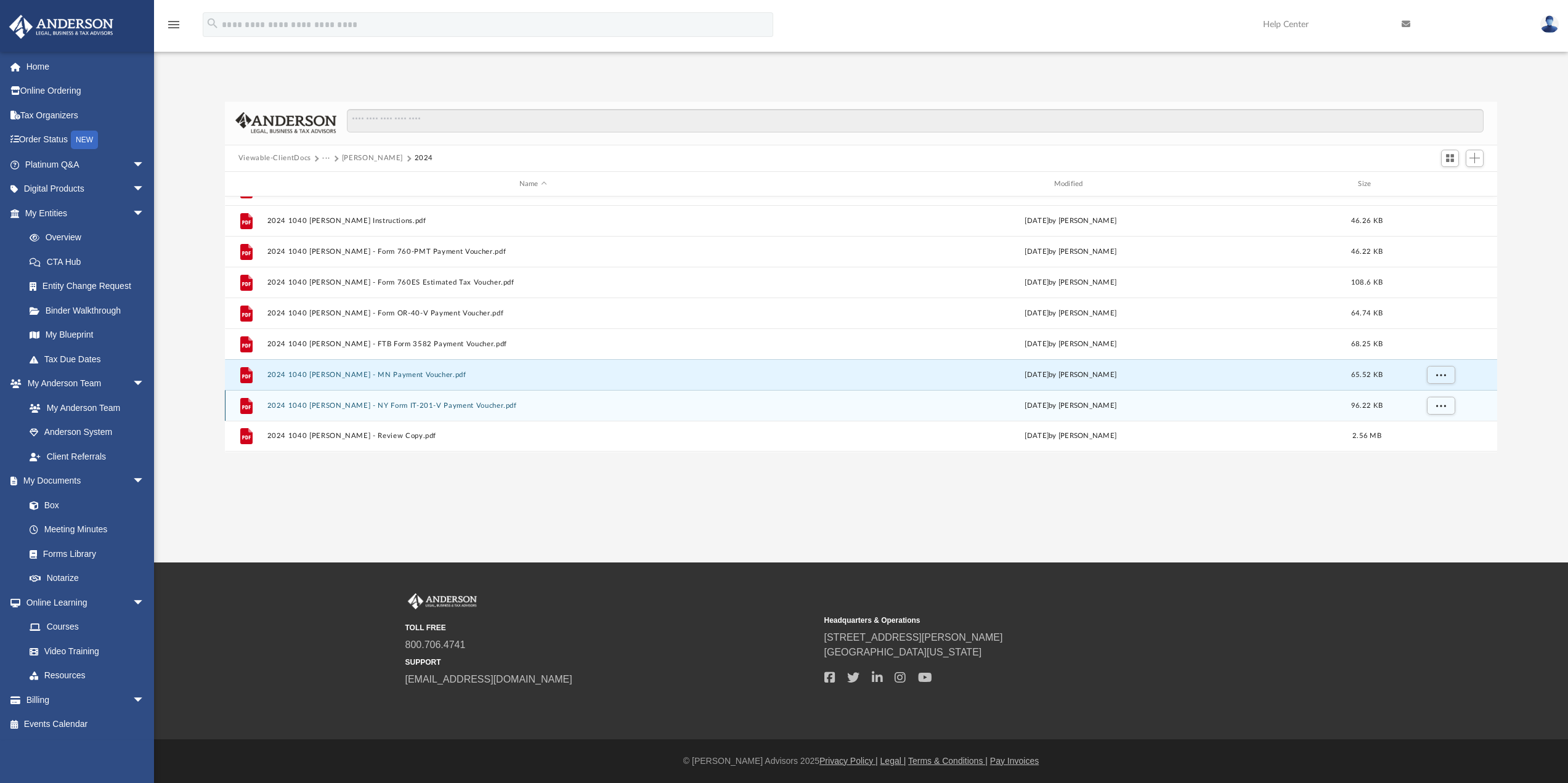
click at [446, 407] on button "2024 1040 [PERSON_NAME] - NY Form IT-201-V Payment Voucher.pdf" at bounding box center [533, 406] width 533 height 8
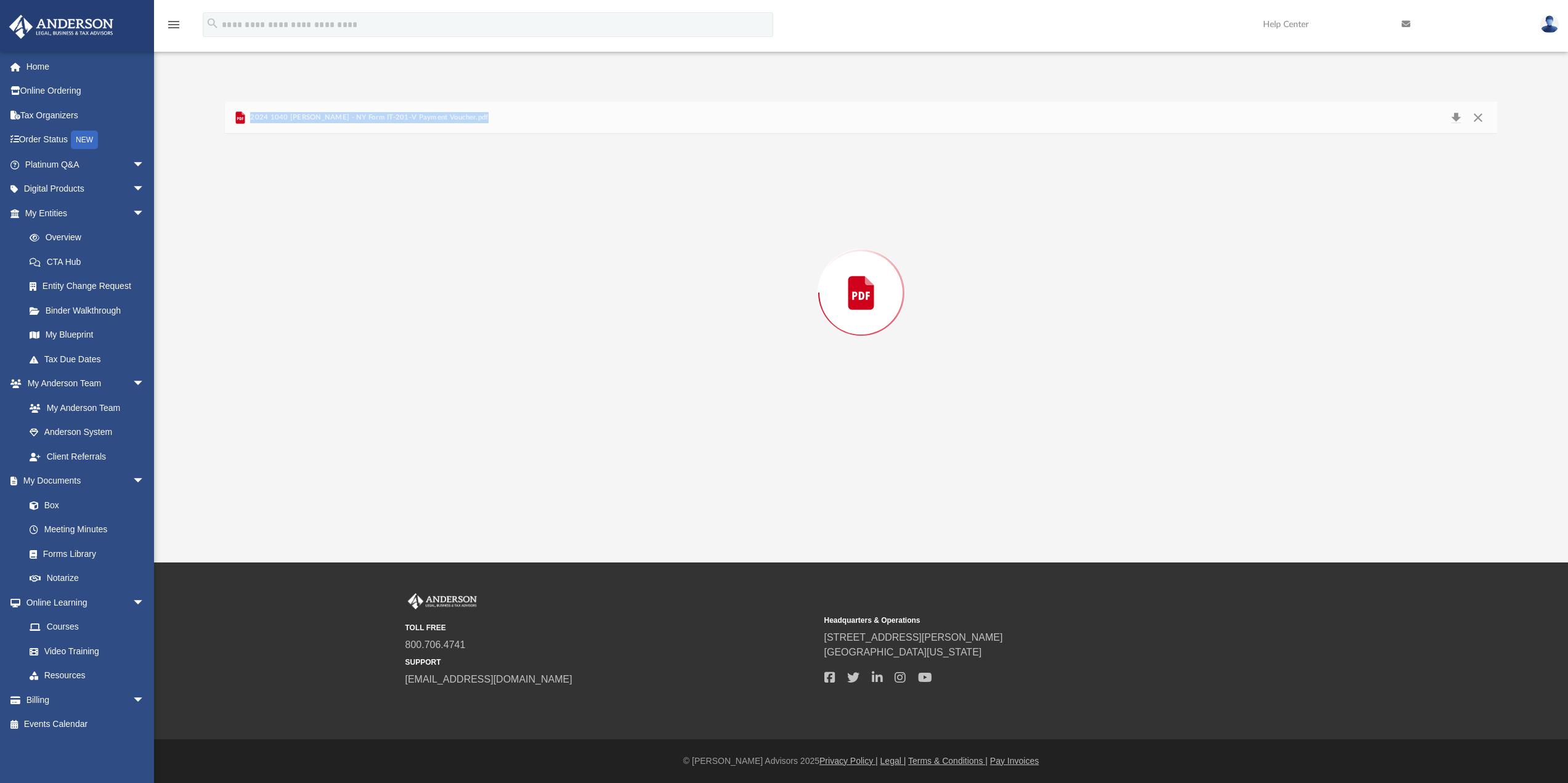
click at [446, 408] on div "Preview" at bounding box center [861, 292] width 1273 height 318
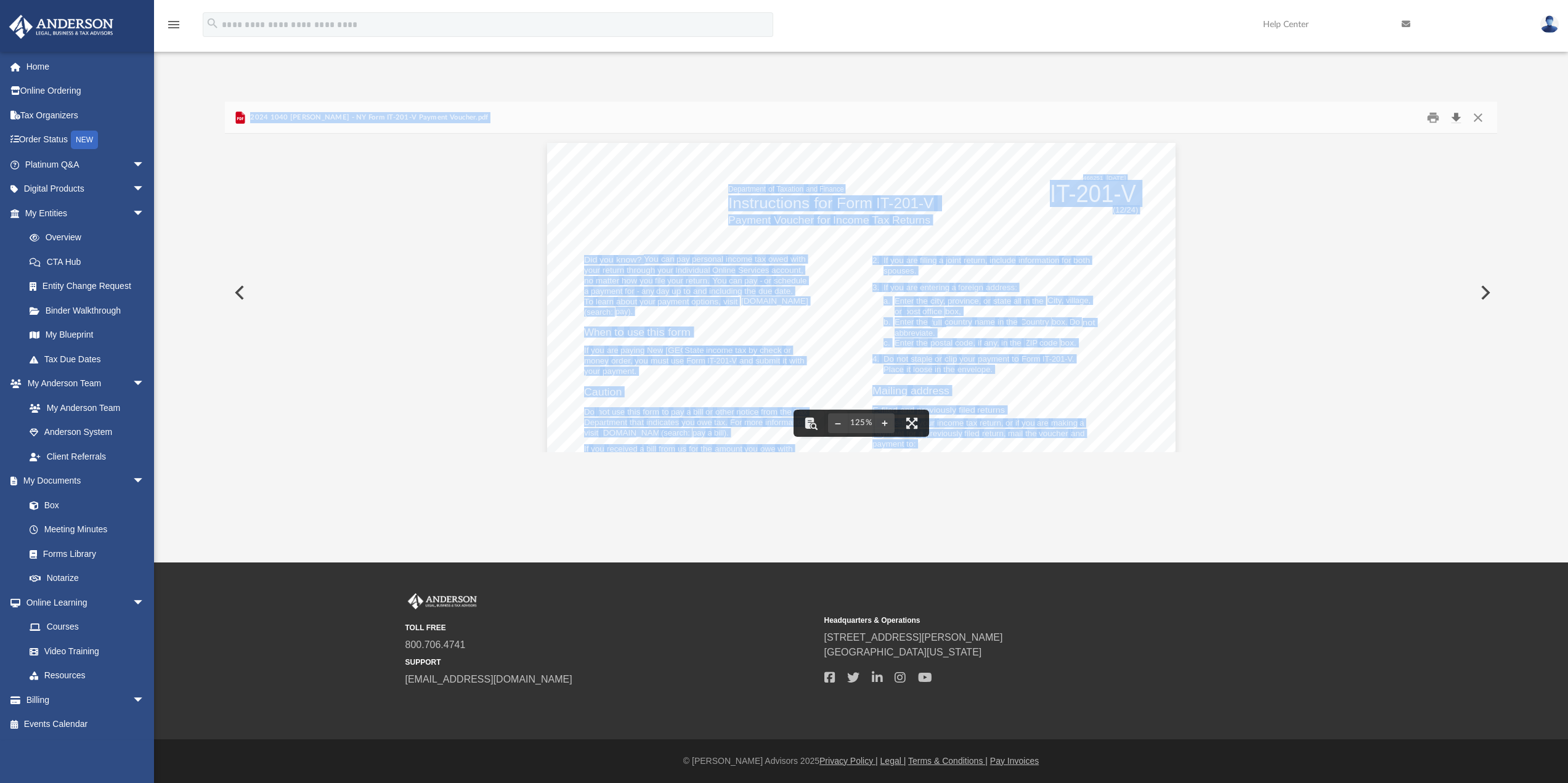
click at [1455, 119] on button "Download" at bounding box center [1455, 117] width 22 height 19
click at [1481, 121] on button "Close" at bounding box center [1478, 117] width 22 height 19
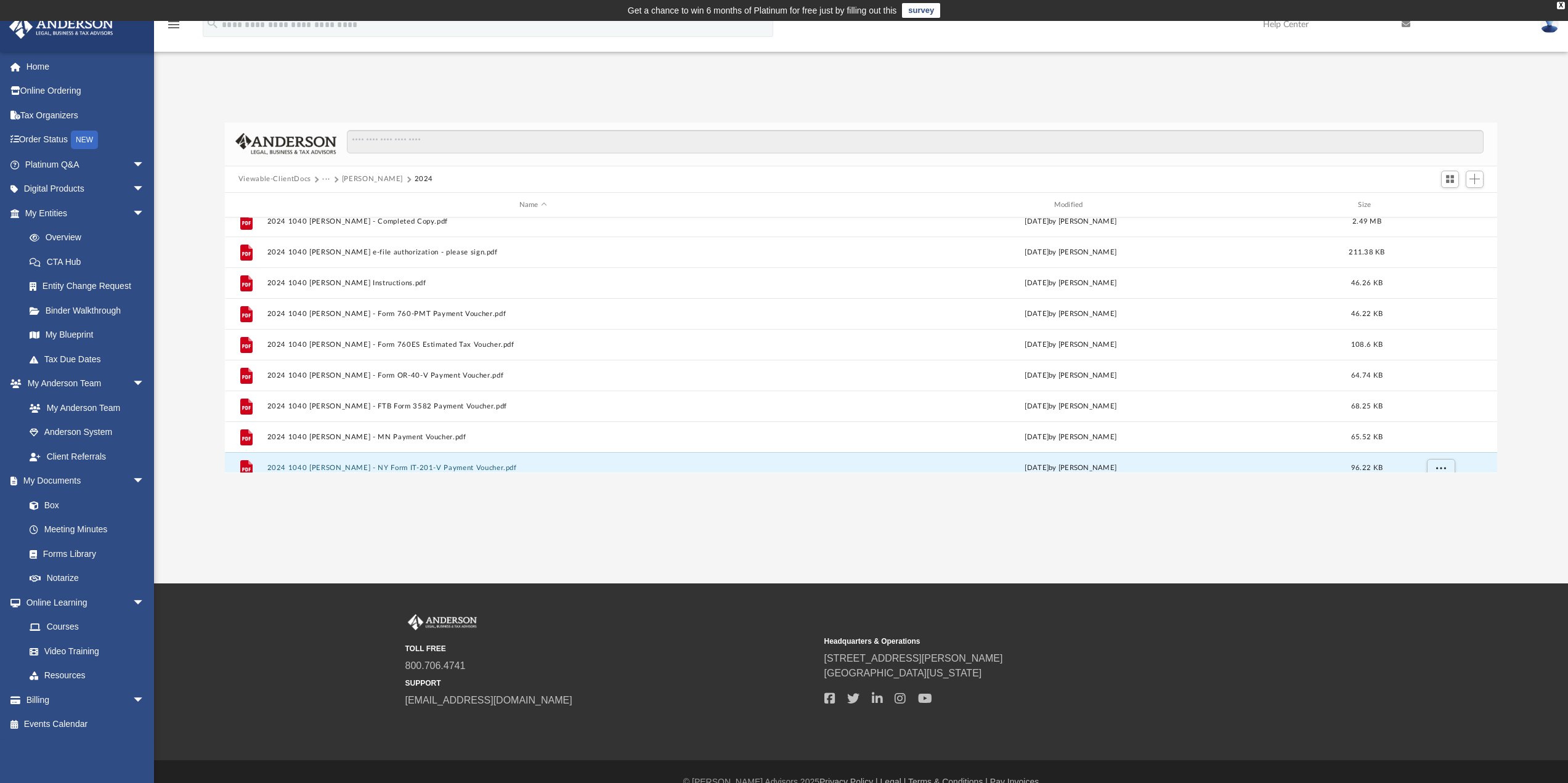
scroll to position [84, 0]
